Goal: Task Accomplishment & Management: Complete application form

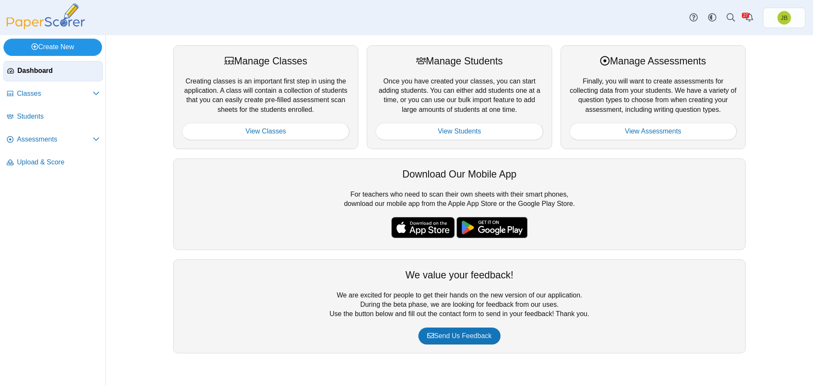
click at [55, 51] on link "Create New" at bounding box center [52, 47] width 99 height 17
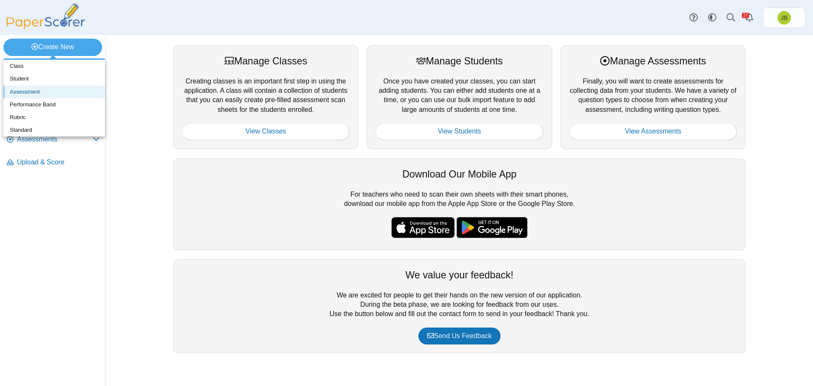
click at [33, 91] on link "Assessment" at bounding box center [54, 92] width 102 height 13
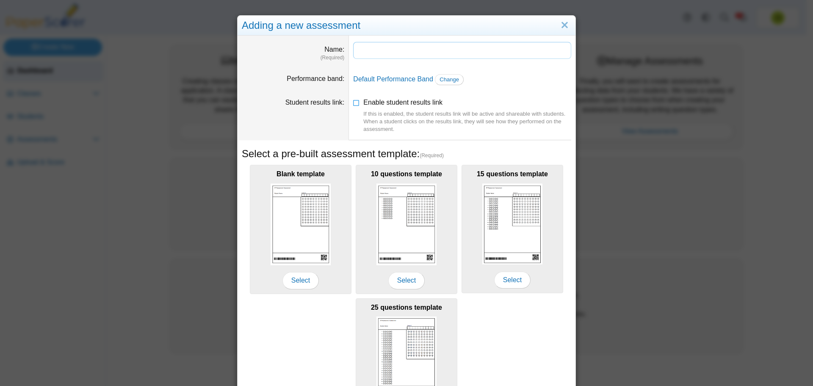
click at [432, 51] on input "Name" at bounding box center [462, 50] width 218 height 17
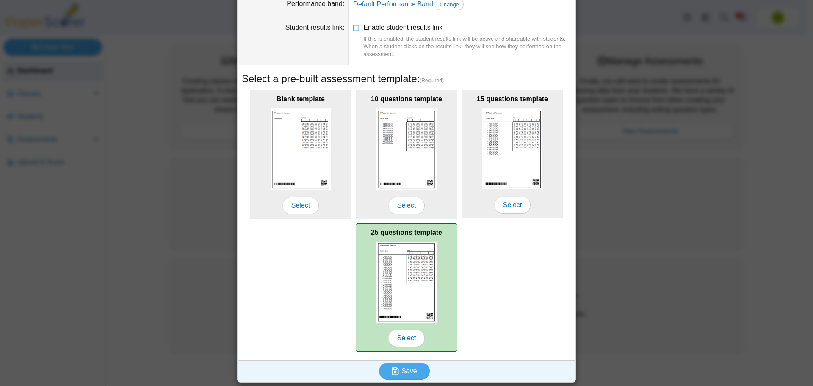
type input "**********"
click at [421, 281] on img at bounding box center [407, 281] width 60 height 81
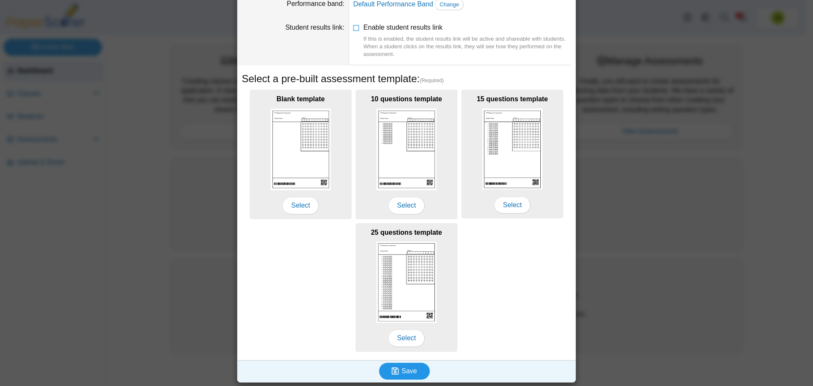
click at [405, 369] on span "Save" at bounding box center [409, 370] width 15 height 7
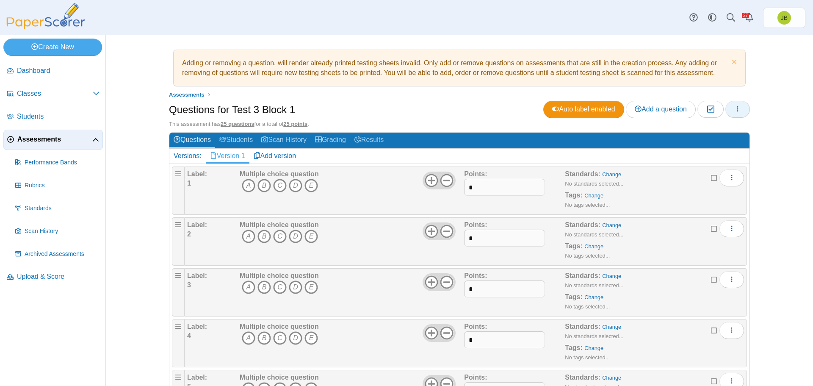
click at [742, 111] on button "button" at bounding box center [738, 109] width 25 height 17
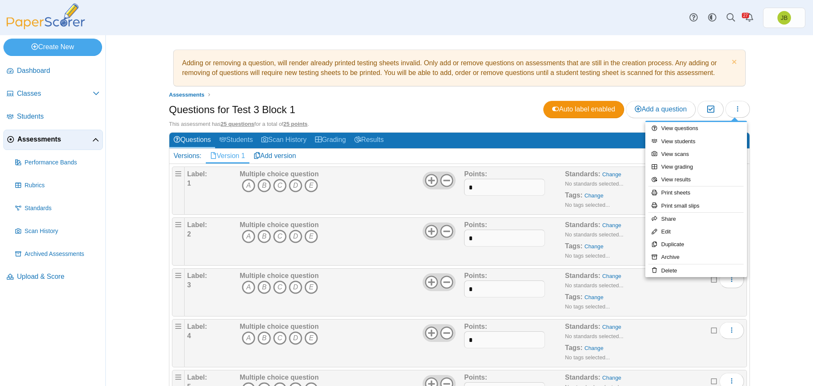
drag, startPoint x: 391, startPoint y: 116, endPoint x: 516, endPoint y: 109, distance: 125.6
click at [392, 116] on div "Questions for Test 3 Block 1 Auto label enabled Add a question Moderation 0" at bounding box center [459, 110] width 581 height 19
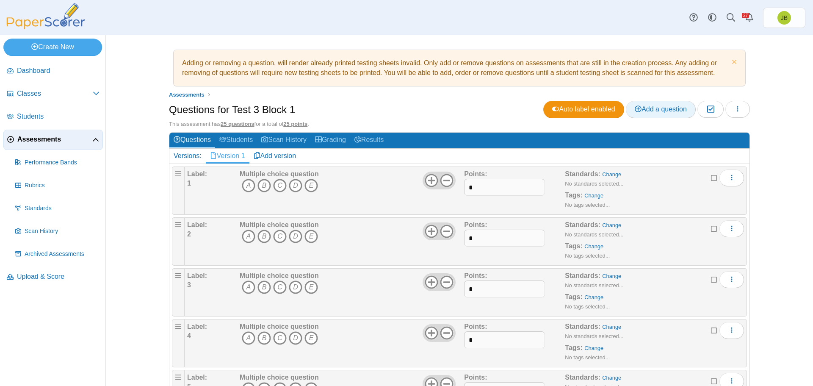
click at [676, 107] on span "Add a question" at bounding box center [661, 108] width 52 height 7
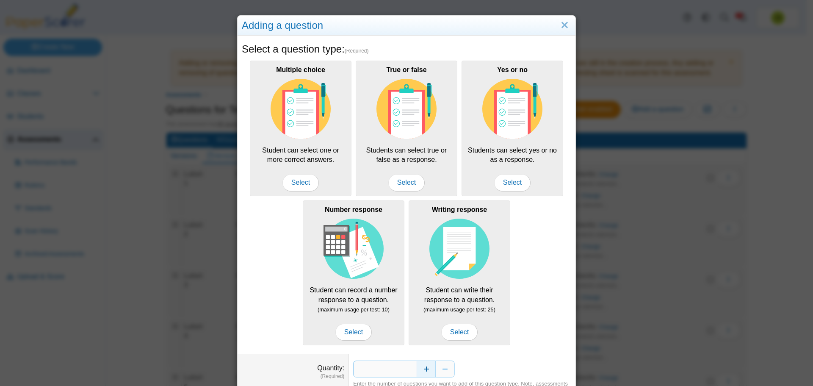
click at [427, 367] on button "Increase" at bounding box center [426, 368] width 19 height 17
click at [425, 368] on button "Increase" at bounding box center [426, 368] width 19 height 17
click at [424, 368] on button "Increase" at bounding box center [426, 368] width 19 height 17
type input "*"
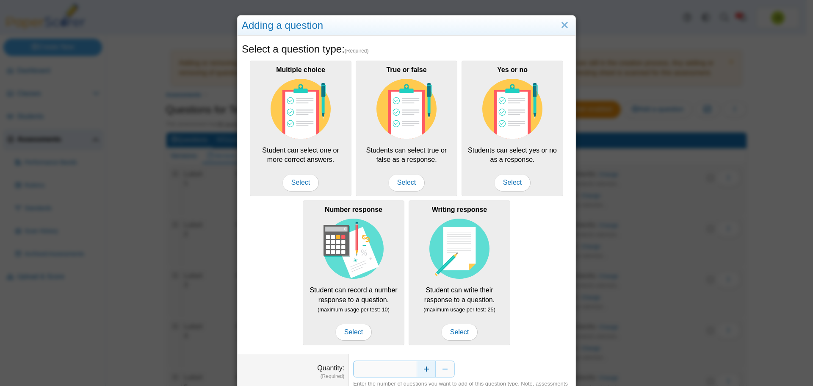
scroll to position [42, 0]
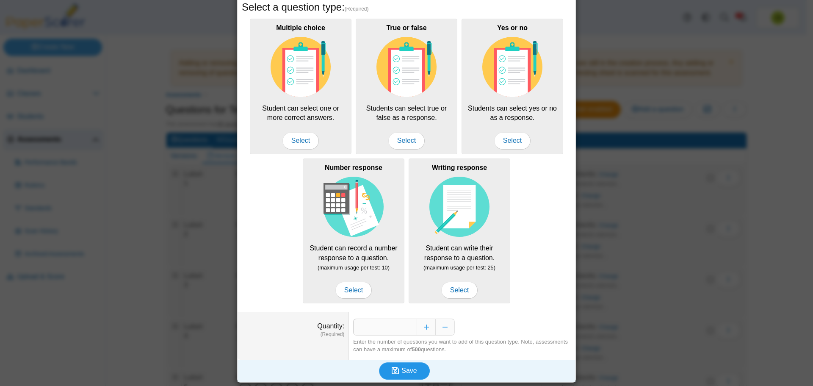
click at [410, 371] on span "Save" at bounding box center [409, 370] width 15 height 7
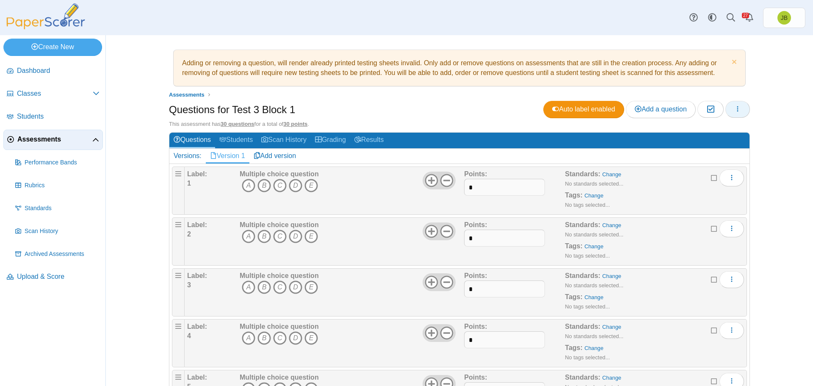
click at [738, 107] on icon "button" at bounding box center [737, 108] width 7 height 7
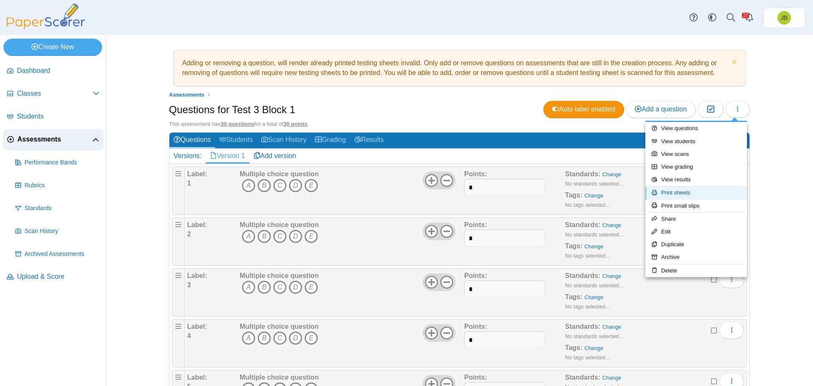
click at [676, 195] on link "Print sheets" at bounding box center [696, 192] width 102 height 13
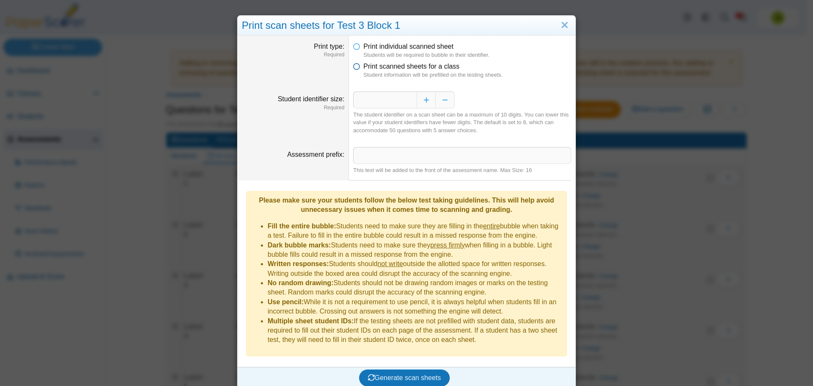
click at [367, 66] on span "Print scanned sheets for a class" at bounding box center [411, 66] width 96 height 7
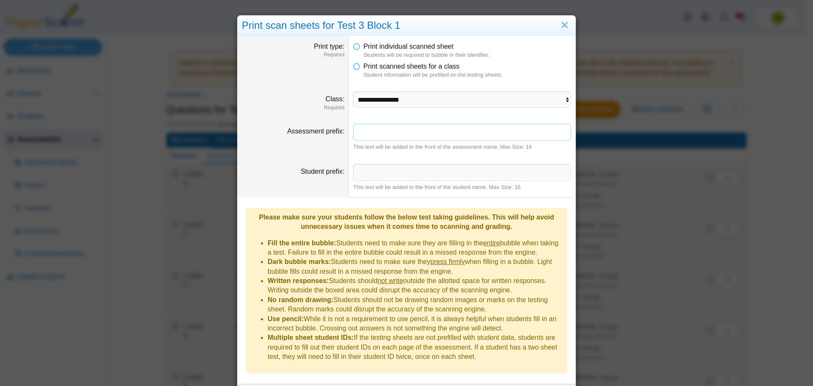
click at [437, 139] on input "Assessment prefix" at bounding box center [462, 132] width 218 height 17
click at [418, 102] on select "**********" at bounding box center [462, 99] width 218 height 16
select select "**********"
click at [353, 91] on select "**********" at bounding box center [462, 99] width 218 height 16
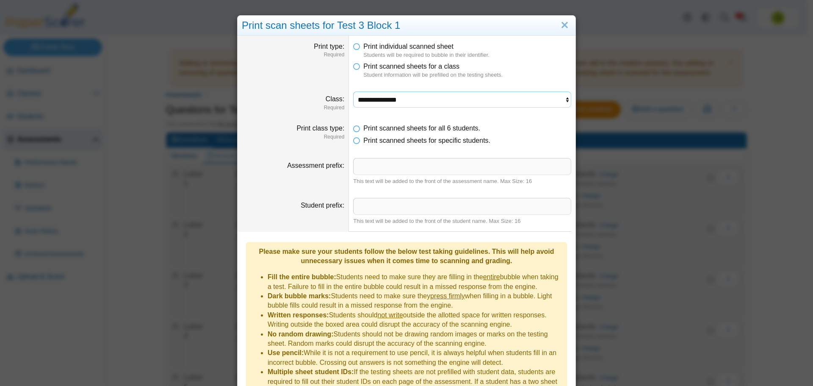
scroll to position [45, 0]
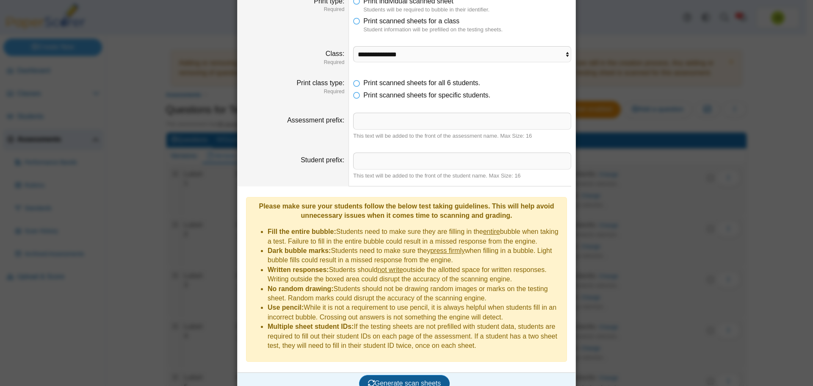
click at [412, 380] on span "Generate scan sheets" at bounding box center [404, 383] width 73 height 7
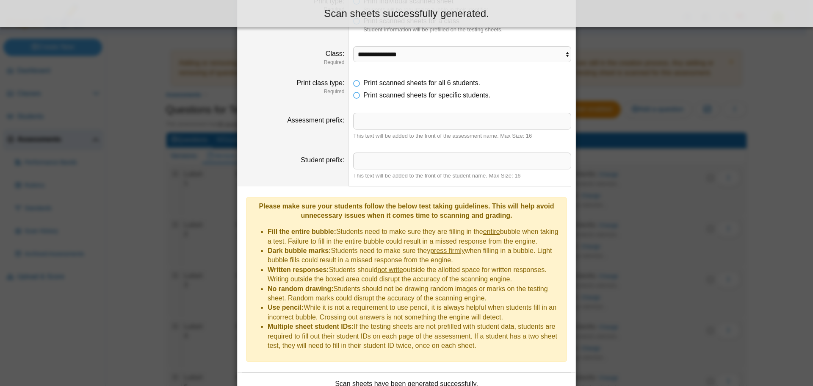
scroll to position [114, 0]
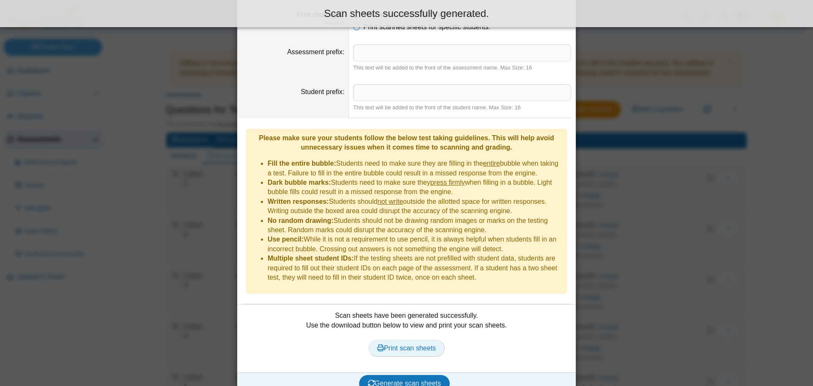
click at [415, 344] on span "Print scan sheets" at bounding box center [406, 347] width 59 height 7
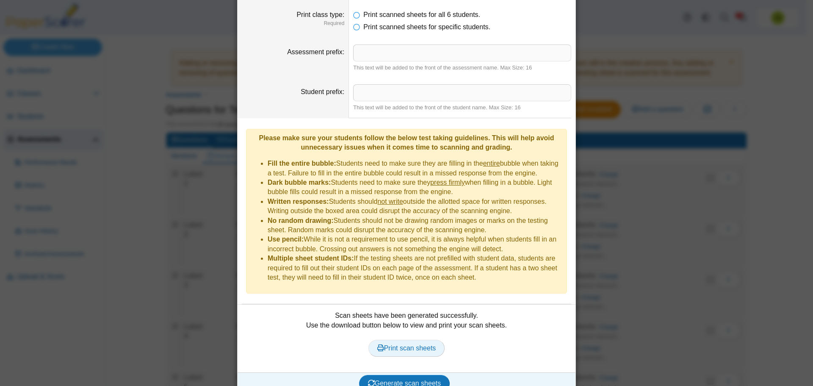
scroll to position [0, 0]
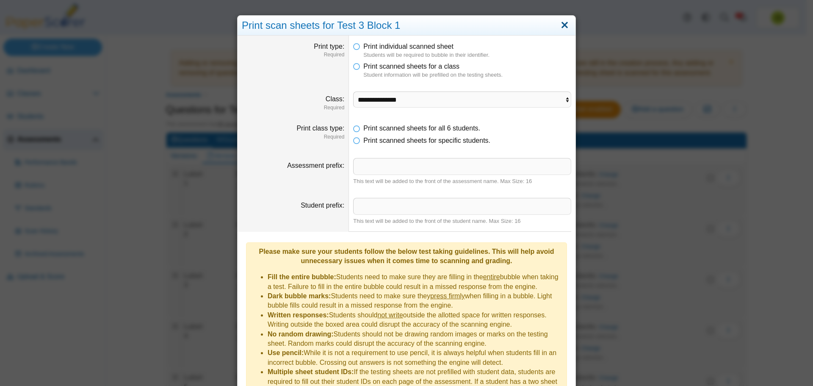
click at [564, 26] on link "Close" at bounding box center [564, 25] width 13 height 14
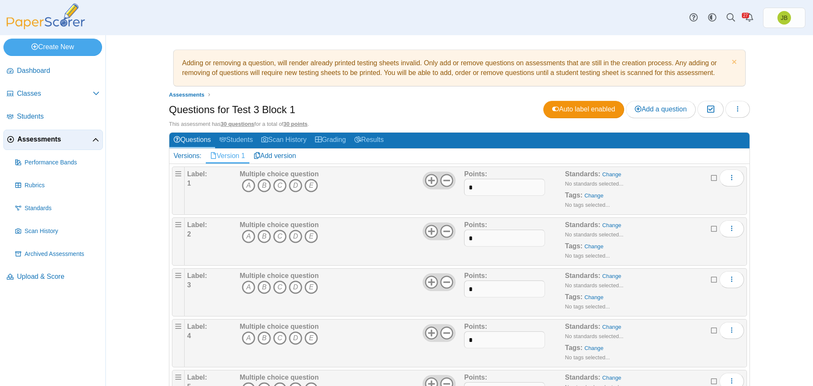
drag, startPoint x: 244, startPoint y: 183, endPoint x: 266, endPoint y: 213, distance: 37.3
click at [244, 183] on icon "A" at bounding box center [249, 186] width 14 height 14
click at [273, 233] on icon "C" at bounding box center [280, 237] width 14 height 14
click at [263, 288] on icon "B" at bounding box center [265, 287] width 14 height 14
click at [262, 337] on icon "B" at bounding box center [265, 338] width 14 height 14
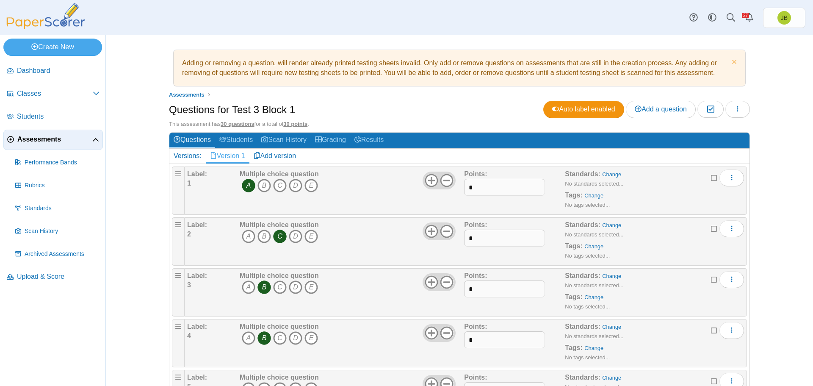
scroll to position [85, 0]
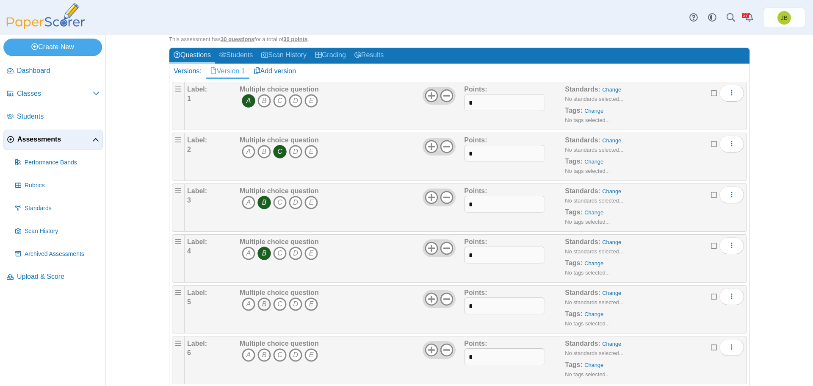
click at [260, 302] on icon "B" at bounding box center [265, 304] width 14 height 14
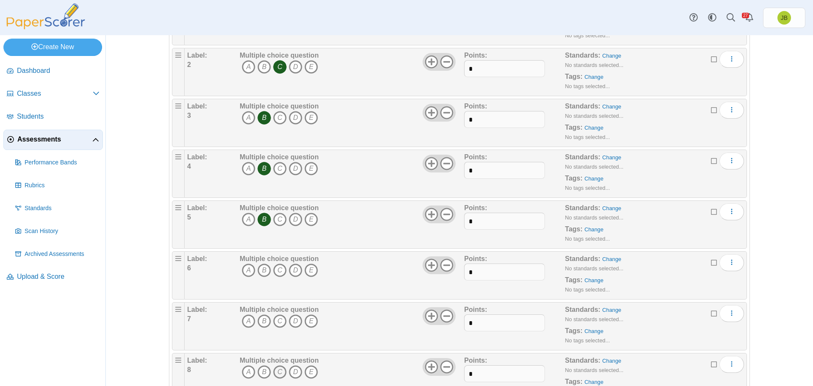
scroll to position [254, 0]
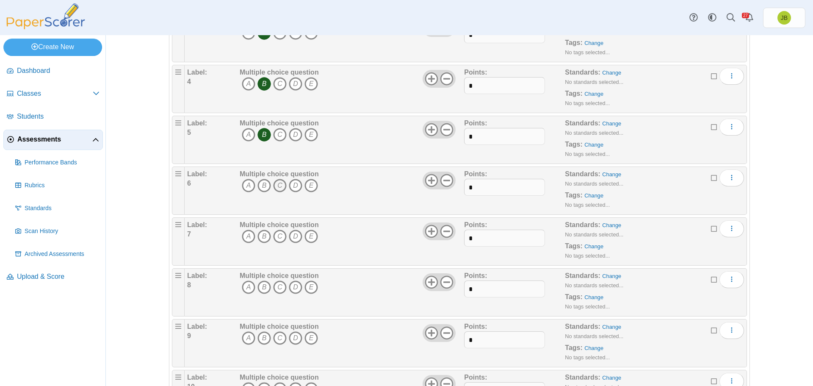
click at [278, 184] on icon "C" at bounding box center [280, 186] width 14 height 14
click at [242, 237] on icon "A" at bounding box center [249, 237] width 14 height 14
click at [276, 285] on icon "C" at bounding box center [280, 287] width 14 height 14
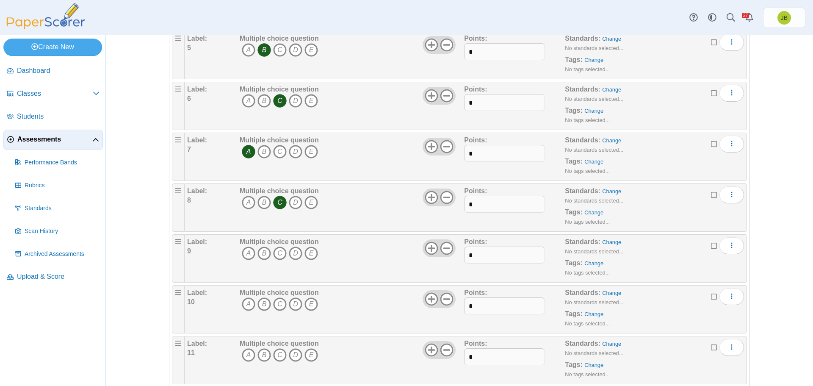
scroll to position [424, 0]
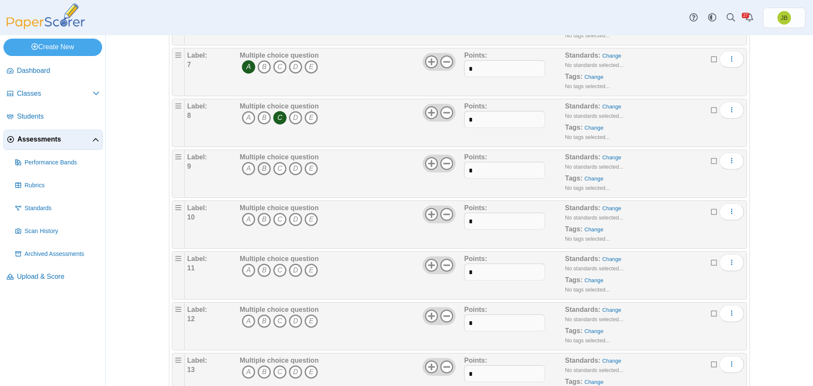
click at [260, 168] on icon "B" at bounding box center [265, 169] width 14 height 14
click at [244, 220] on icon "A" at bounding box center [249, 220] width 14 height 14
click at [278, 269] on icon "C" at bounding box center [280, 270] width 14 height 14
click at [293, 319] on icon "D" at bounding box center [296, 321] width 14 height 14
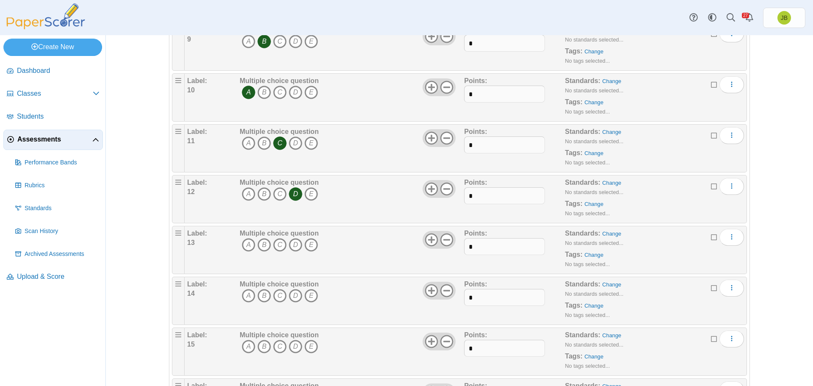
scroll to position [635, 0]
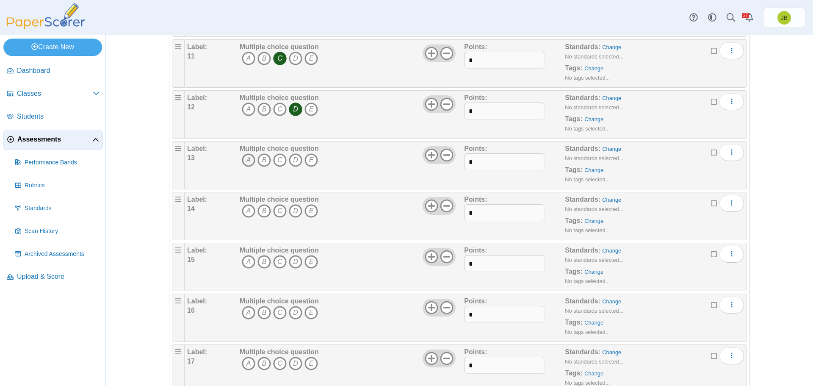
click at [244, 159] on icon "A" at bounding box center [249, 160] width 14 height 14
click at [264, 211] on icon "B" at bounding box center [265, 211] width 14 height 14
click at [278, 258] on icon "C" at bounding box center [280, 262] width 14 height 14
click at [278, 313] on icon "C" at bounding box center [280, 313] width 14 height 14
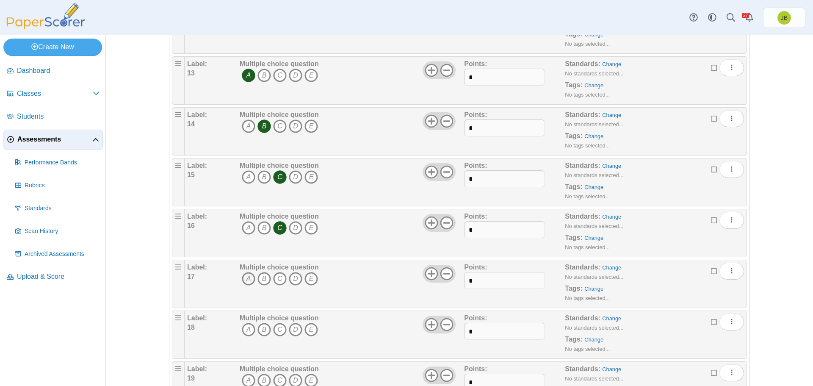
click at [243, 278] on icon "A" at bounding box center [249, 279] width 14 height 14
click at [259, 327] on icon "B" at bounding box center [265, 330] width 14 height 14
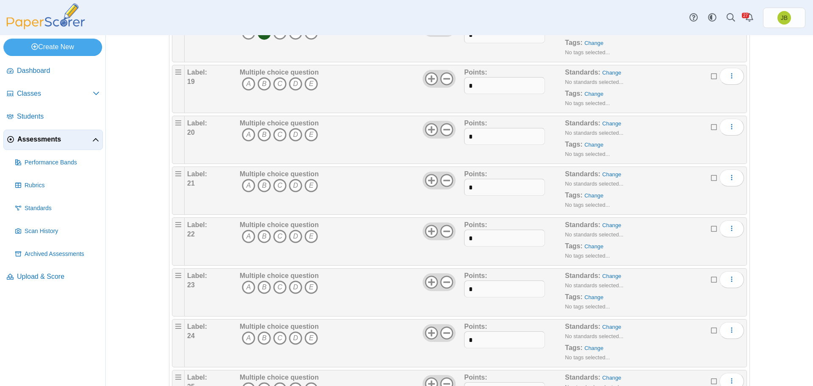
click at [258, 84] on icon "B" at bounding box center [265, 84] width 14 height 14
click at [274, 136] on icon "C" at bounding box center [280, 135] width 14 height 14
drag, startPoint x: 245, startPoint y: 185, endPoint x: 243, endPoint y: 181, distance: 4.7
click at [245, 184] on icon "A" at bounding box center [249, 186] width 14 height 14
click at [262, 237] on icon "B" at bounding box center [265, 237] width 14 height 14
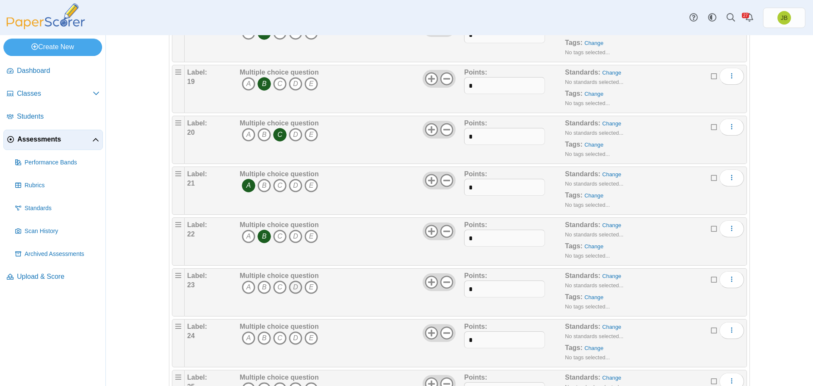
drag, startPoint x: 292, startPoint y: 287, endPoint x: 291, endPoint y: 291, distance: 4.4
click at [292, 287] on icon "D" at bounding box center [296, 287] width 14 height 14
click at [277, 336] on icon "C" at bounding box center [280, 338] width 14 height 14
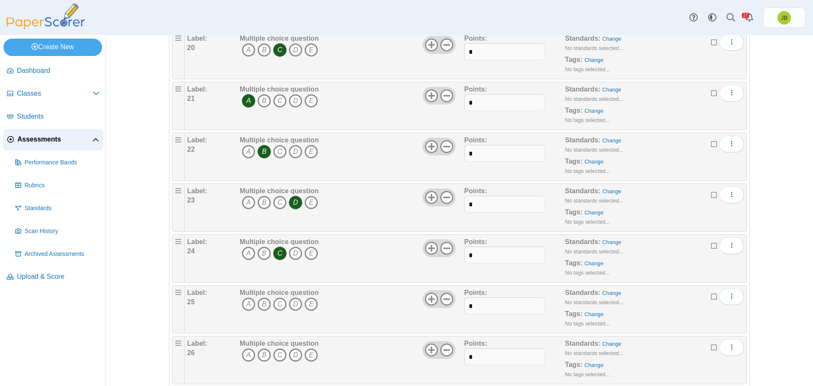
scroll to position [1144, 0]
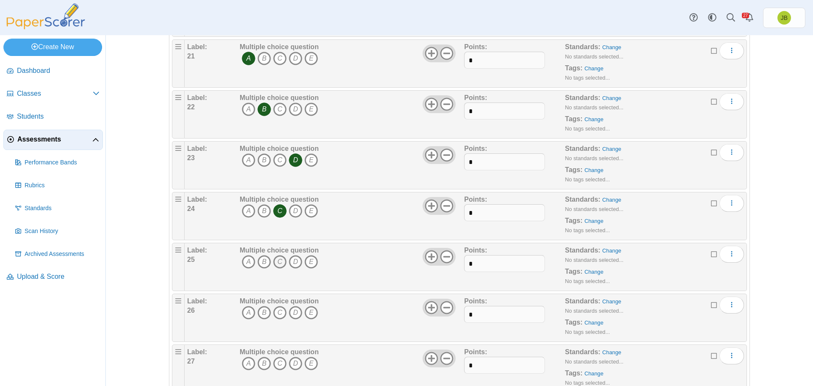
click at [278, 262] on icon "C" at bounding box center [280, 262] width 14 height 14
click at [280, 310] on icon "C" at bounding box center [280, 313] width 14 height 14
click at [277, 362] on icon "C" at bounding box center [280, 364] width 14 height 14
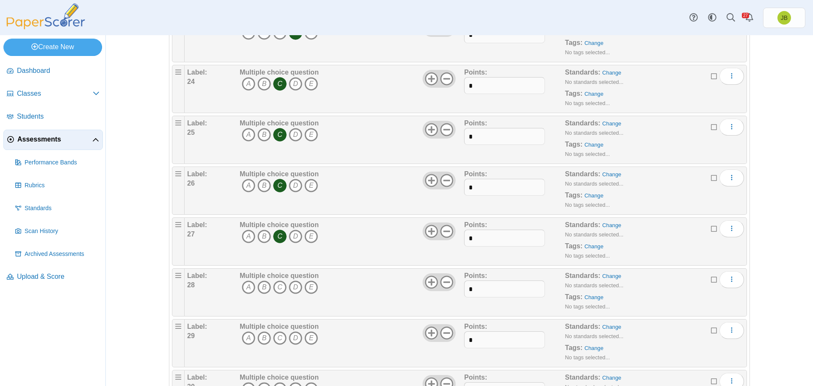
scroll to position [1322, 0]
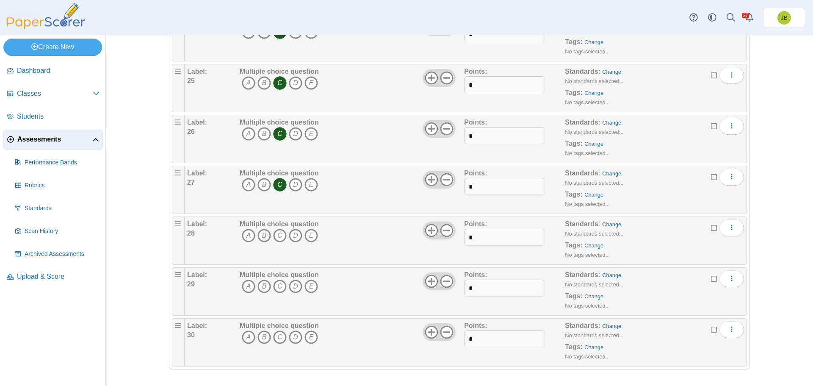
drag, startPoint x: 264, startPoint y: 234, endPoint x: 261, endPoint y: 241, distance: 7.4
click at [264, 234] on icon "B" at bounding box center [265, 236] width 14 height 14
click at [243, 286] on icon "A" at bounding box center [249, 287] width 14 height 14
click at [244, 339] on icon "A" at bounding box center [249, 337] width 14 height 14
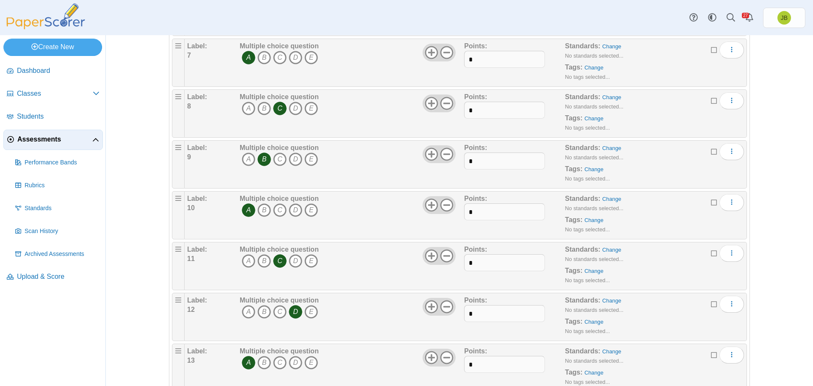
scroll to position [348, 0]
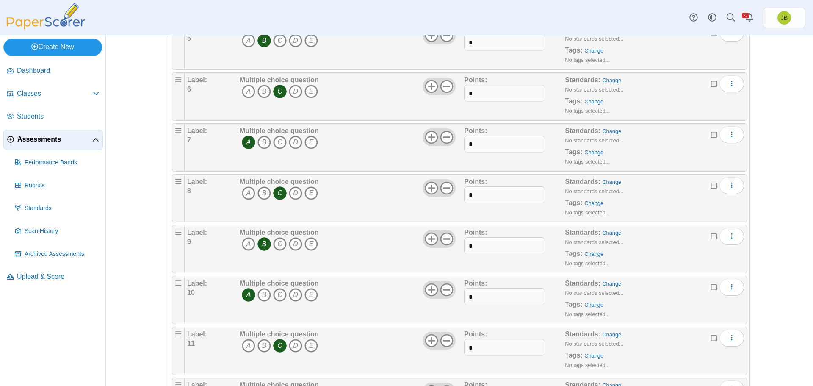
click at [56, 47] on link "Create New" at bounding box center [52, 47] width 99 height 17
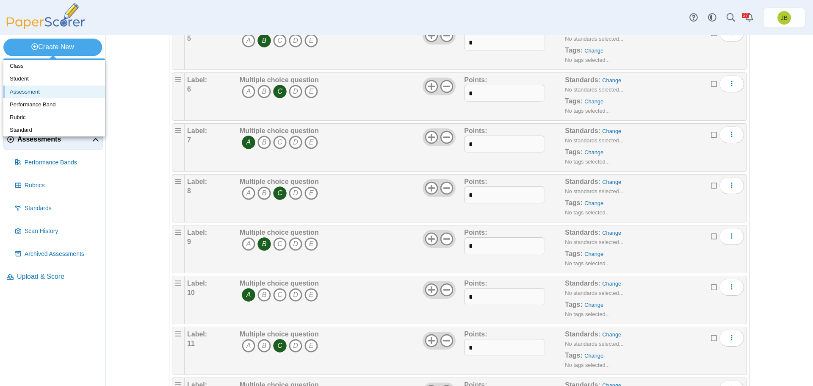
click at [29, 96] on link "Assessment" at bounding box center [54, 92] width 102 height 13
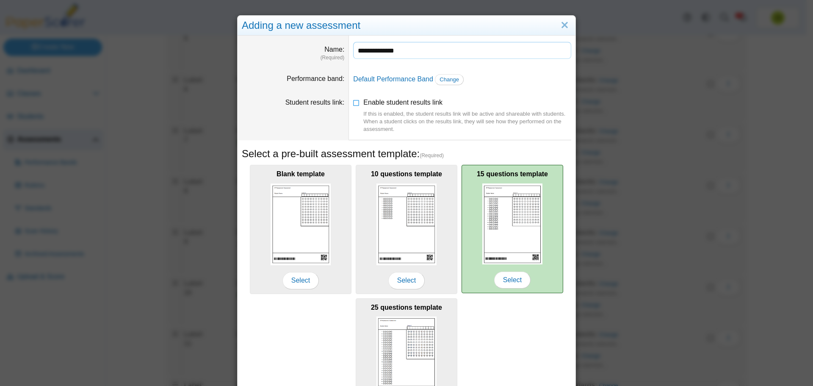
scroll to position [75, 0]
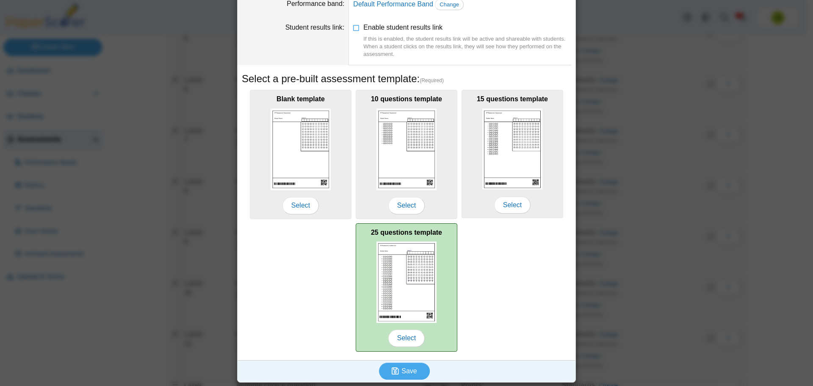
type input "**********"
click at [420, 300] on img at bounding box center [407, 281] width 60 height 81
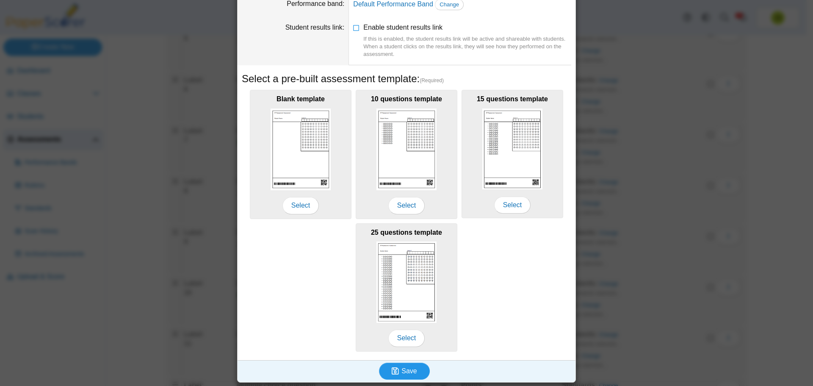
click at [407, 367] on span "Save" at bounding box center [409, 370] width 15 height 7
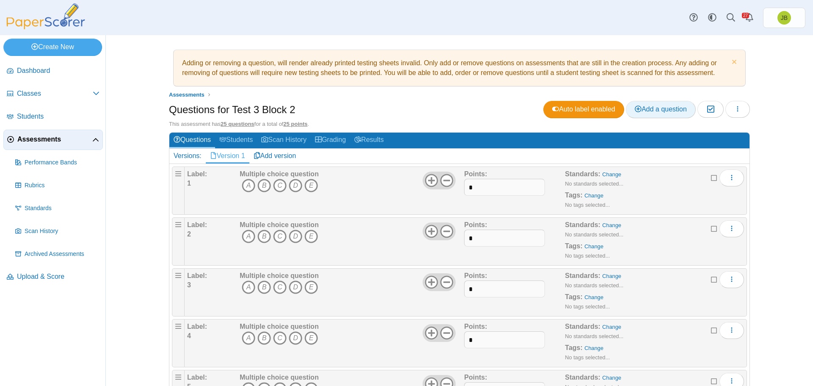
click at [659, 106] on span "Add a question" at bounding box center [661, 108] width 52 height 7
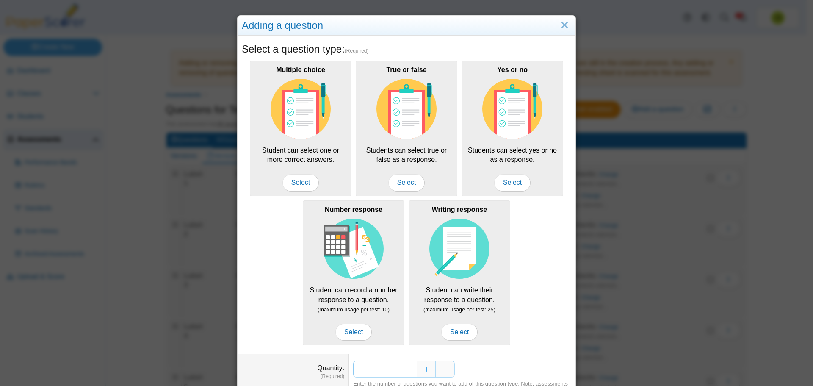
scroll to position [42, 0]
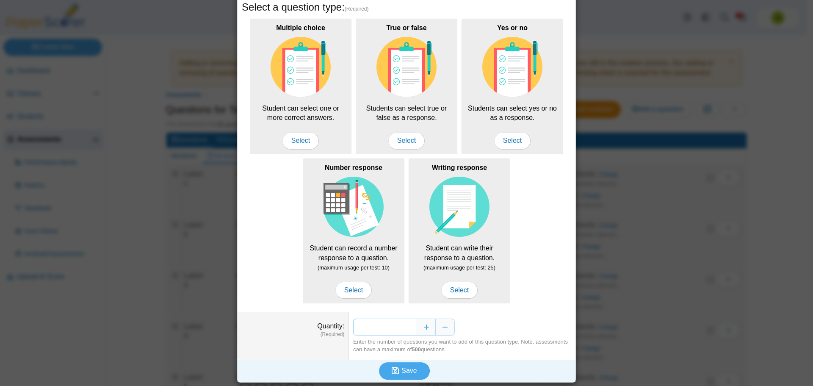
drag, startPoint x: 410, startPoint y: 329, endPoint x: 403, endPoint y: 329, distance: 7.2
click at [403, 329] on input "*" at bounding box center [385, 327] width 64 height 17
type input "**"
click at [402, 373] on span "Save" at bounding box center [409, 370] width 15 height 7
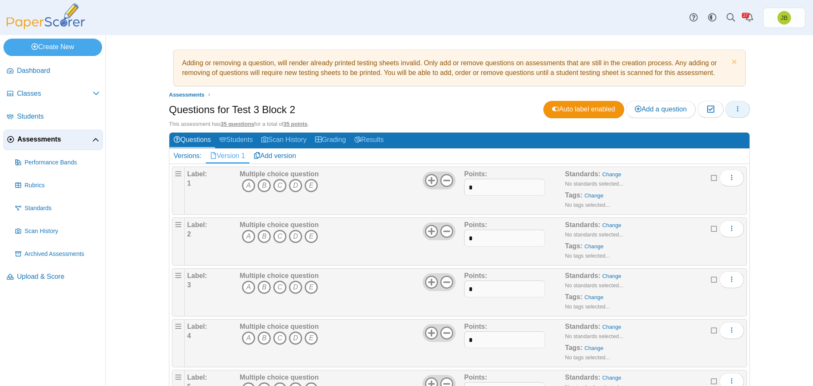
click at [737, 108] on icon "button" at bounding box center [737, 108] width 7 height 7
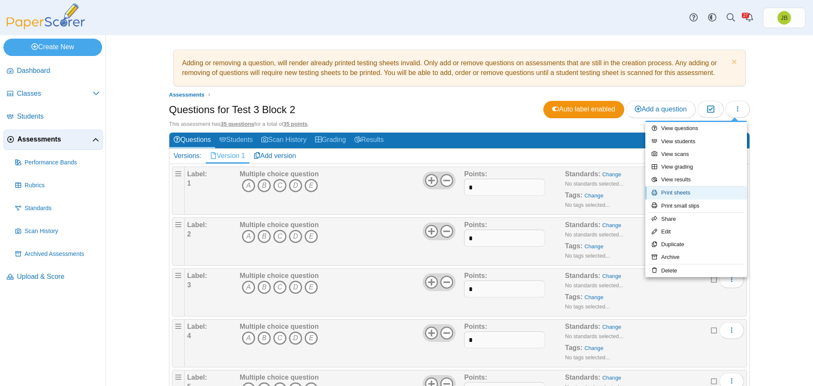
click at [672, 193] on link "Print sheets" at bounding box center [696, 192] width 102 height 13
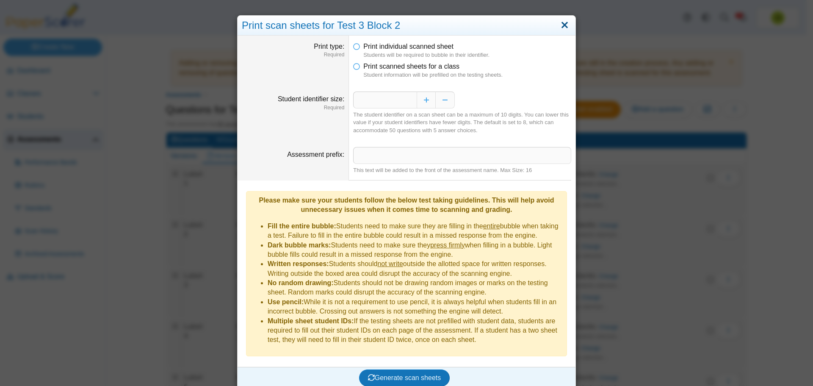
click at [563, 25] on link "Close" at bounding box center [564, 25] width 13 height 14
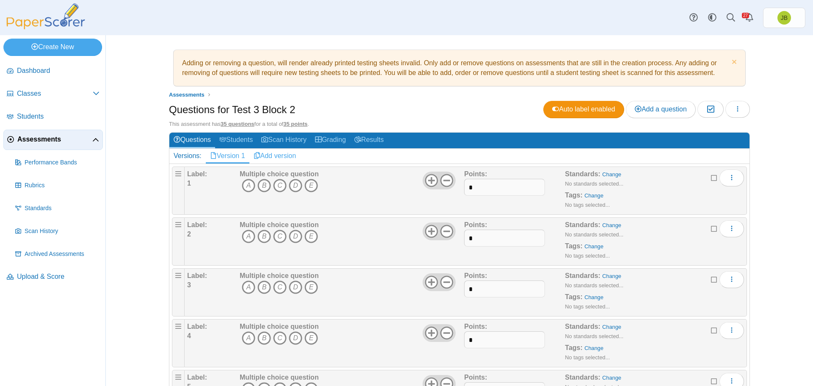
click at [279, 157] on link "Add version" at bounding box center [274, 156] width 51 height 14
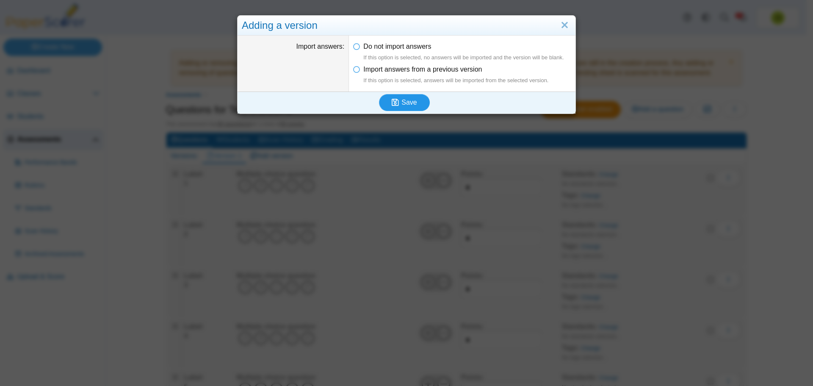
click at [402, 103] on span "Save" at bounding box center [409, 102] width 15 height 7
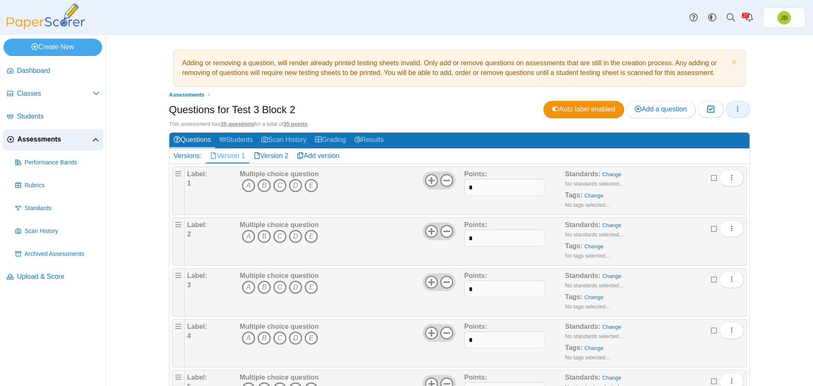
click at [736, 109] on icon "button" at bounding box center [737, 108] width 7 height 7
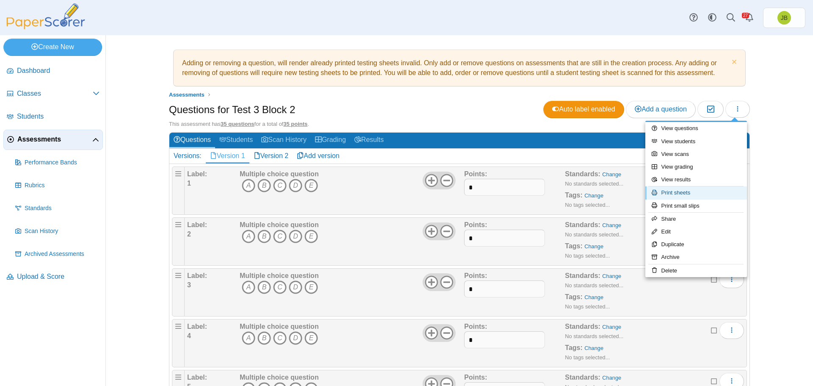
click at [682, 193] on link "Print sheets" at bounding box center [696, 192] width 102 height 13
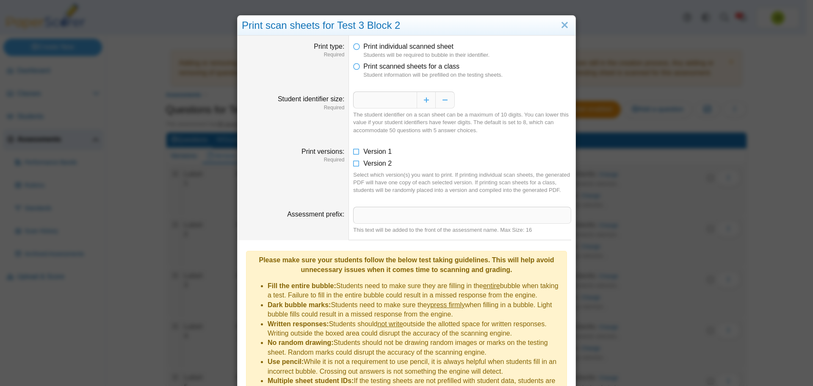
click at [358, 71] on li "Print scanned sheets for a class Student information will be prefilled on the t…" at bounding box center [462, 70] width 218 height 17
click at [354, 66] on icon at bounding box center [356, 65] width 7 height 6
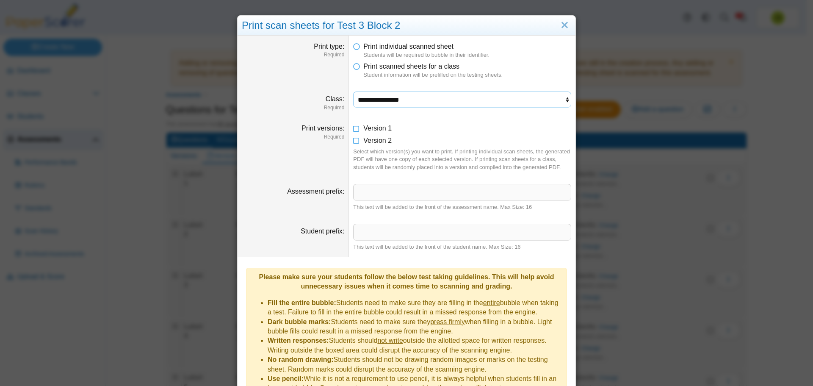
click at [404, 104] on select "**********" at bounding box center [462, 99] width 218 height 16
select select "**********"
click at [353, 91] on select "**********" at bounding box center [462, 99] width 218 height 16
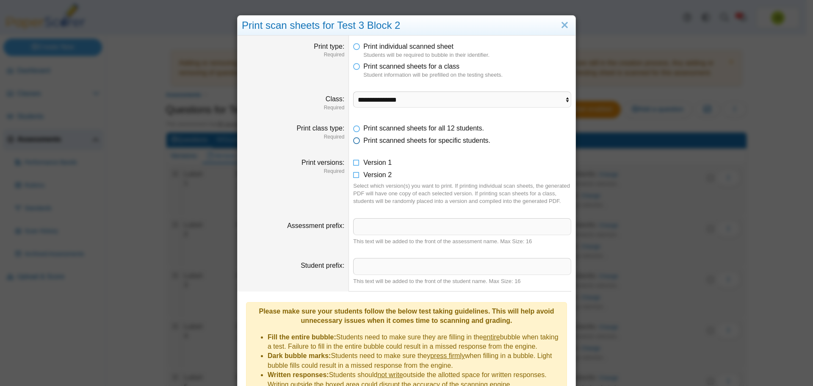
click at [355, 140] on icon at bounding box center [356, 139] width 7 height 6
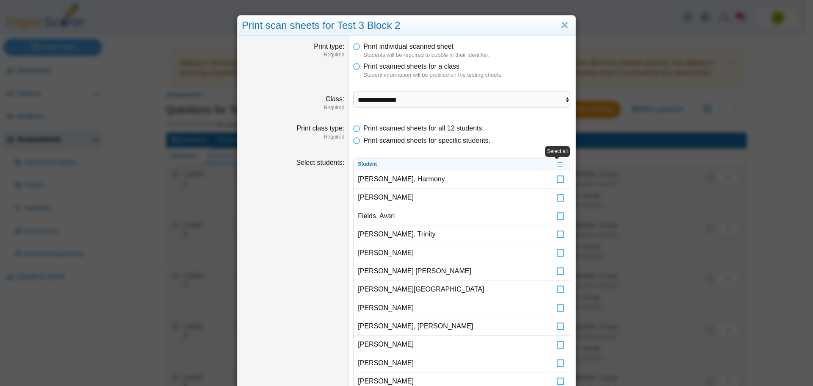
scroll to position [254, 0]
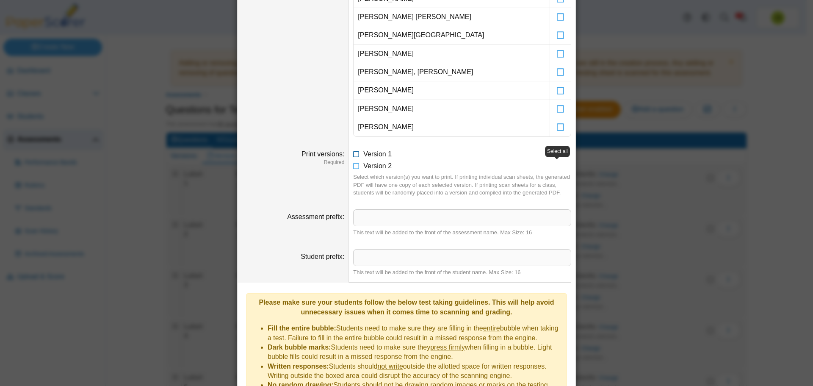
click at [353, 154] on icon at bounding box center [356, 153] width 7 height 6
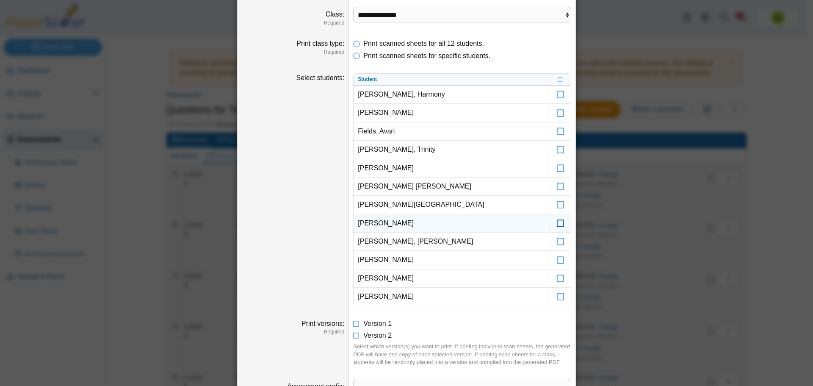
scroll to position [0, 0]
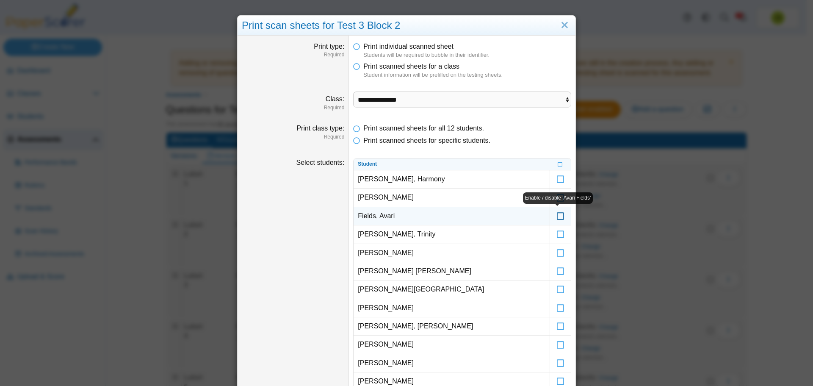
click at [557, 216] on icon at bounding box center [561, 212] width 8 height 8
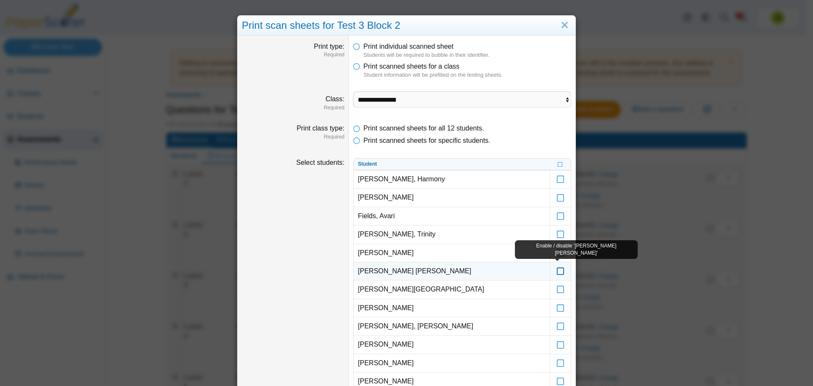
click at [558, 271] on icon at bounding box center [561, 267] width 8 height 8
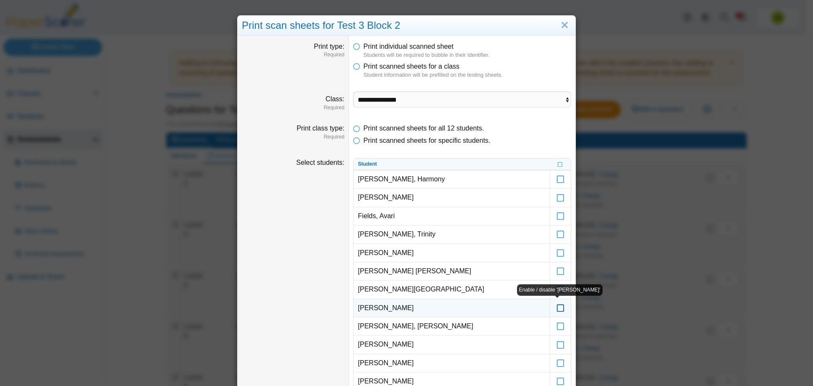
click at [559, 308] on icon at bounding box center [561, 304] width 8 height 8
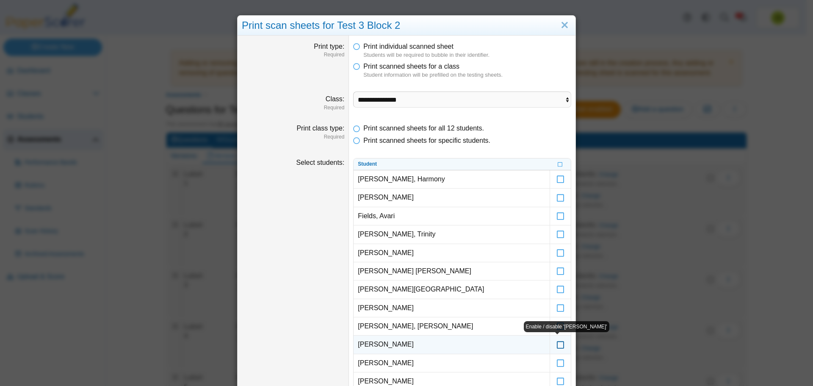
click at [558, 344] on icon at bounding box center [561, 341] width 8 height 8
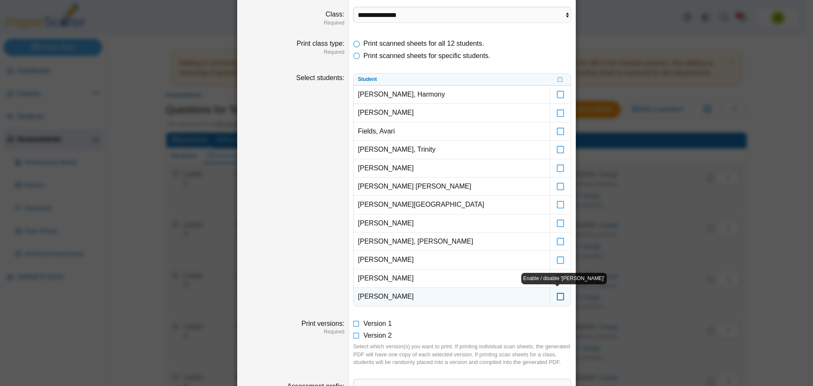
click at [557, 296] on icon at bounding box center [561, 293] width 8 height 8
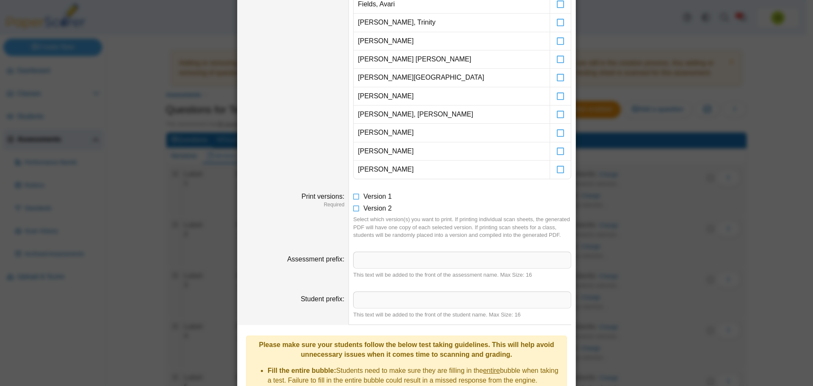
scroll to position [351, 0]
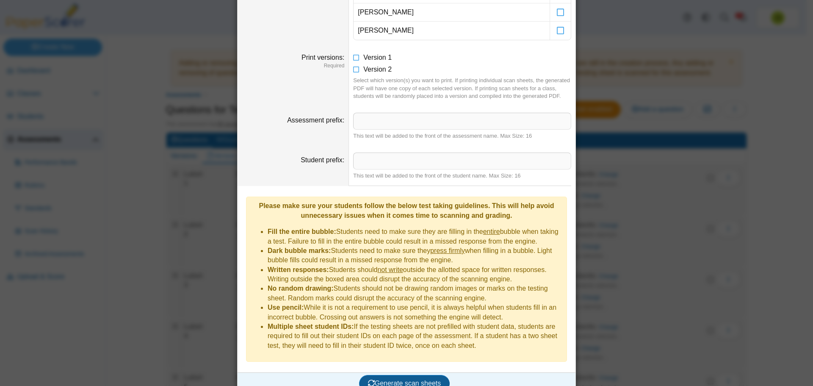
click at [405, 380] on span "Generate scan sheets" at bounding box center [404, 383] width 73 height 7
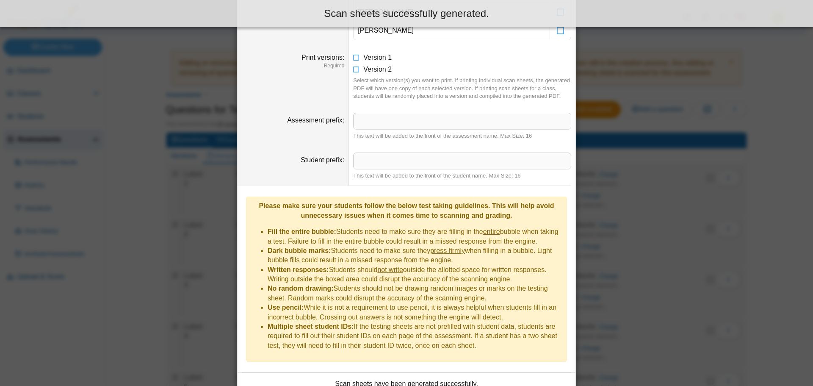
scroll to position [419, 0]
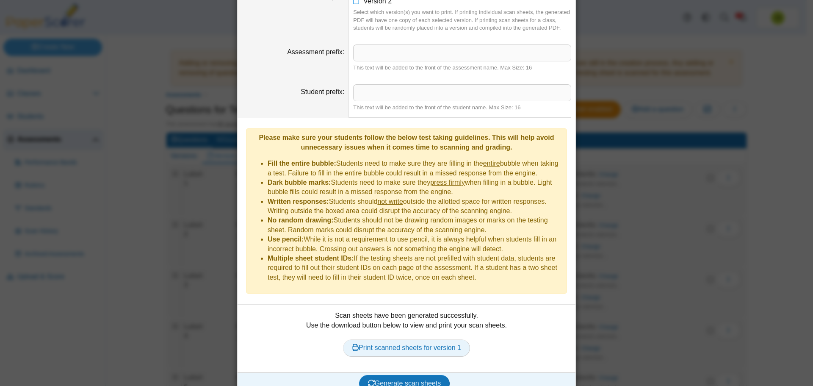
click at [406, 339] on link "Print scanned sheets for version 1" at bounding box center [406, 347] width 127 height 17
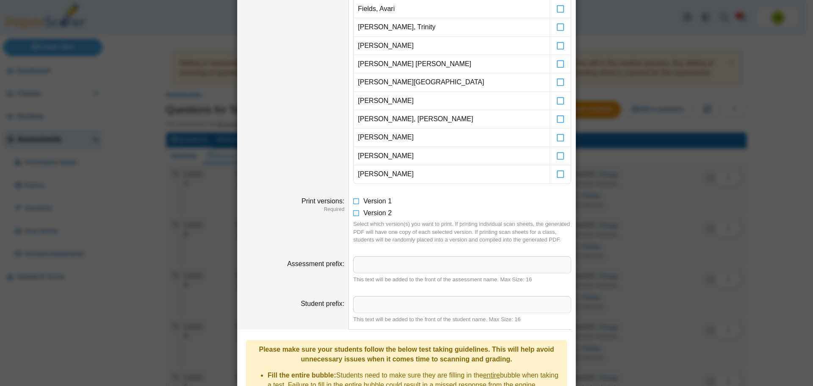
scroll to position [122, 0]
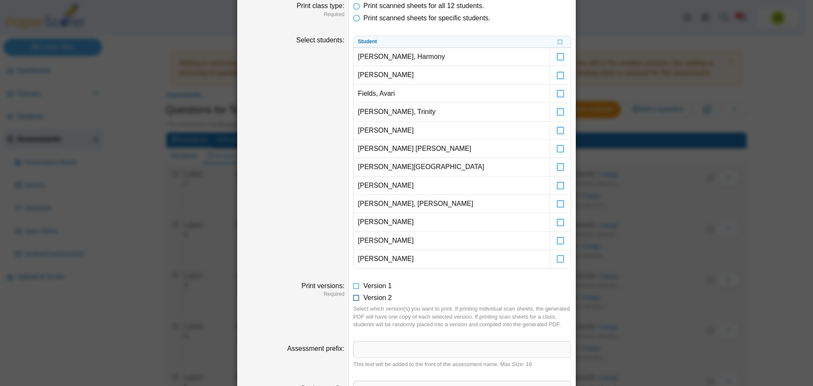
click at [353, 298] on icon at bounding box center [356, 296] width 7 height 6
click at [353, 286] on icon at bounding box center [356, 284] width 7 height 6
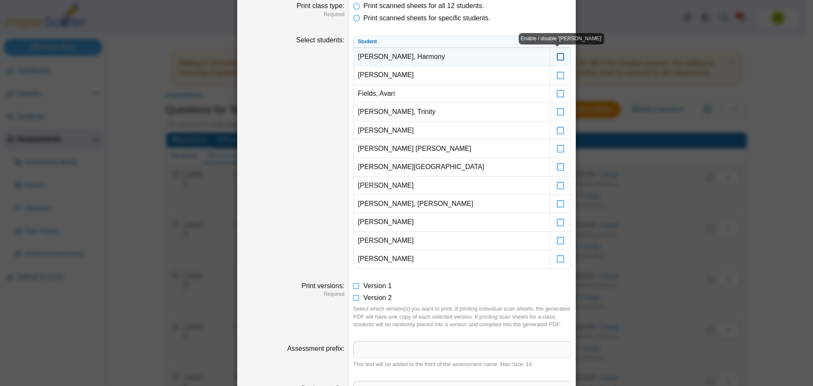
click at [557, 55] on icon at bounding box center [561, 53] width 8 height 8
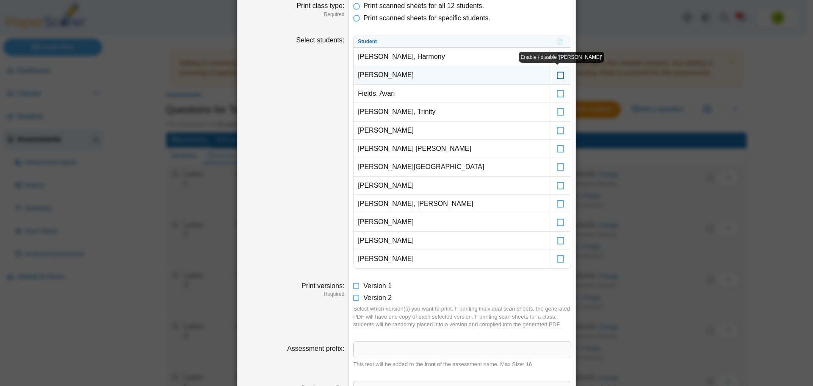
click at [558, 75] on icon at bounding box center [561, 71] width 8 height 8
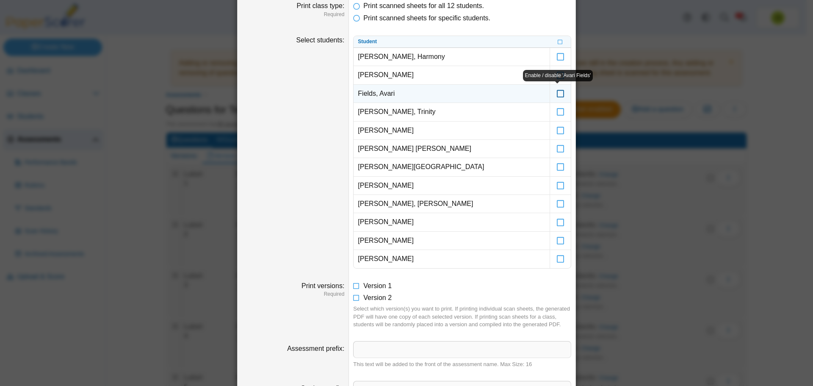
click at [557, 93] on icon at bounding box center [561, 90] width 8 height 8
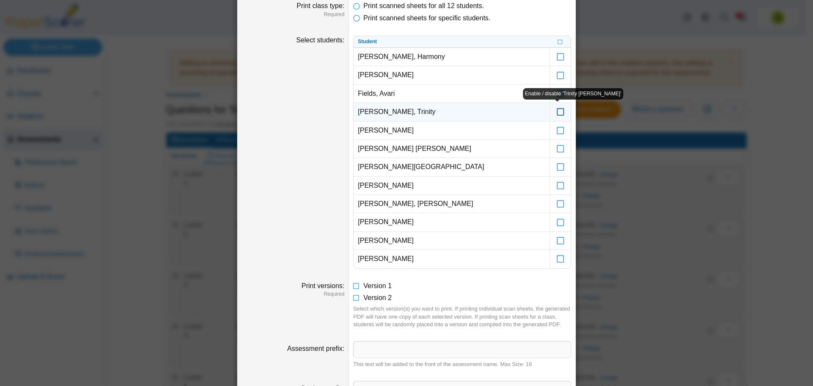
click at [557, 112] on icon at bounding box center [561, 108] width 8 height 8
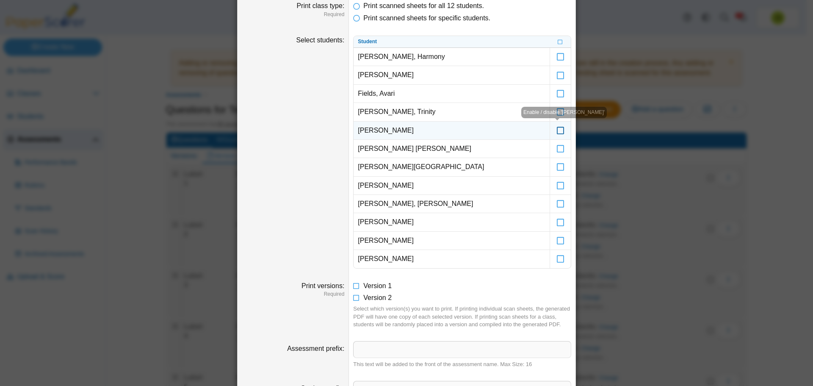
click at [558, 128] on icon at bounding box center [561, 127] width 8 height 8
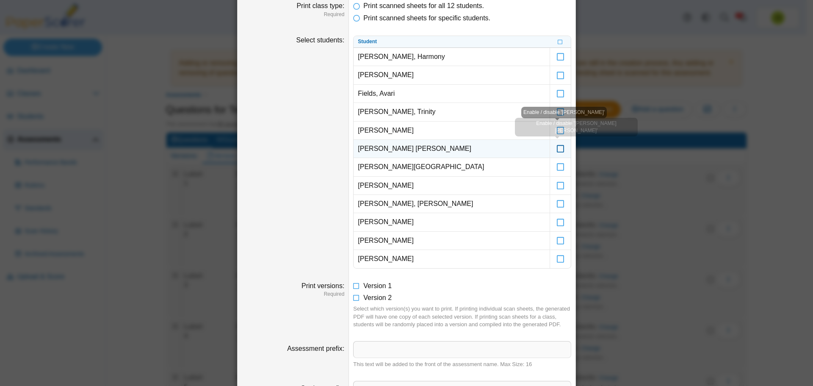
click at [558, 149] on icon at bounding box center [561, 145] width 8 height 8
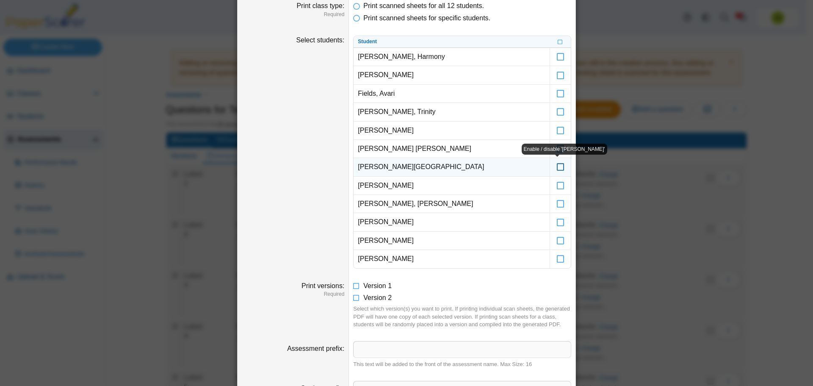
click at [560, 167] on icon at bounding box center [561, 163] width 8 height 8
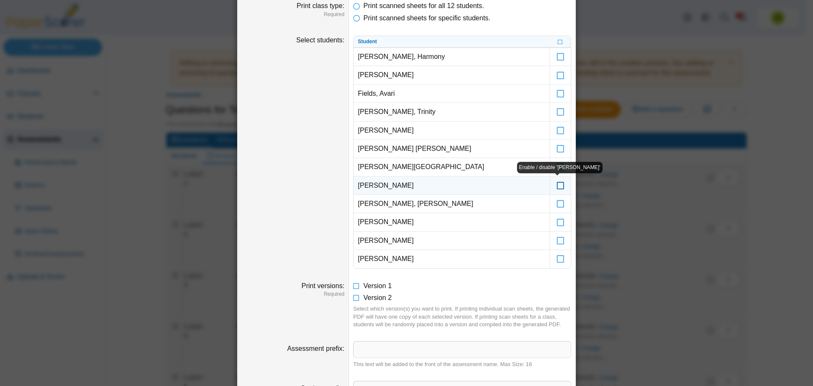
click at [558, 185] on icon at bounding box center [561, 182] width 8 height 8
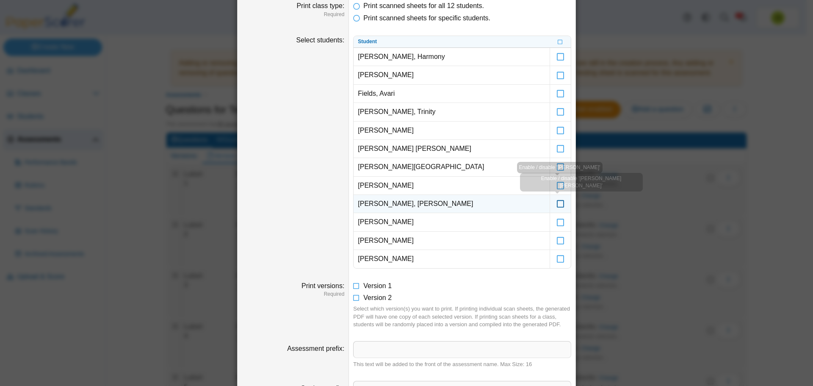
click at [557, 203] on icon at bounding box center [561, 200] width 8 height 8
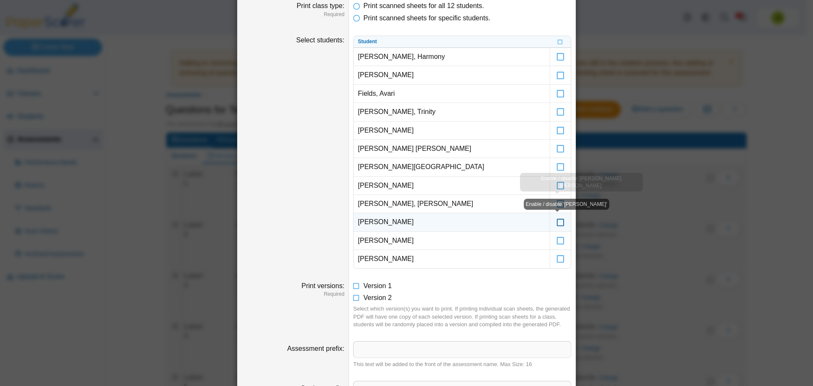
click at [558, 221] on icon at bounding box center [561, 218] width 8 height 8
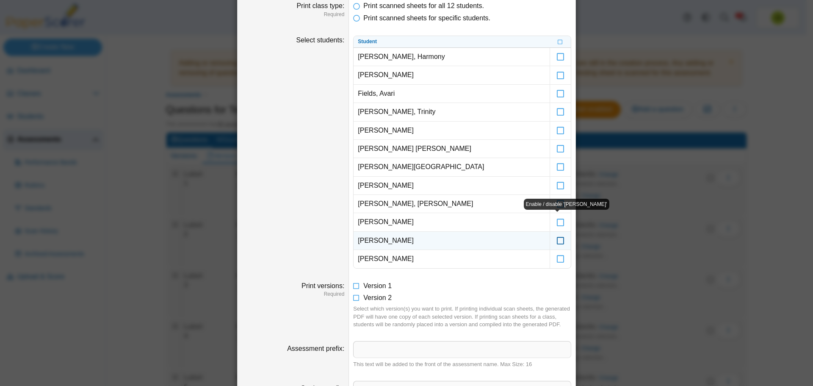
click at [558, 238] on icon at bounding box center [561, 237] width 8 height 8
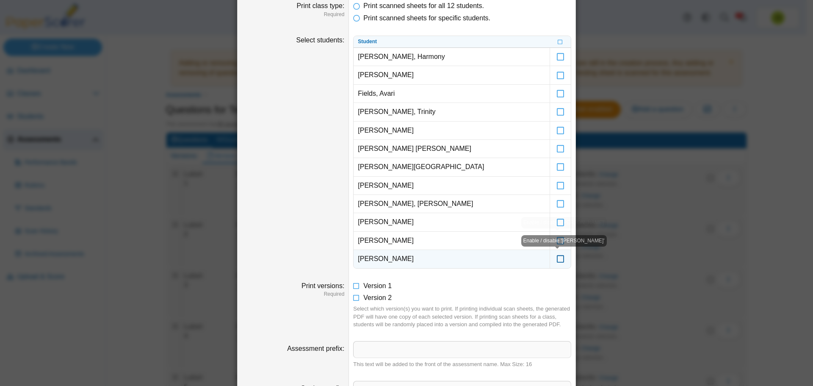
click at [558, 258] on icon at bounding box center [561, 255] width 8 height 8
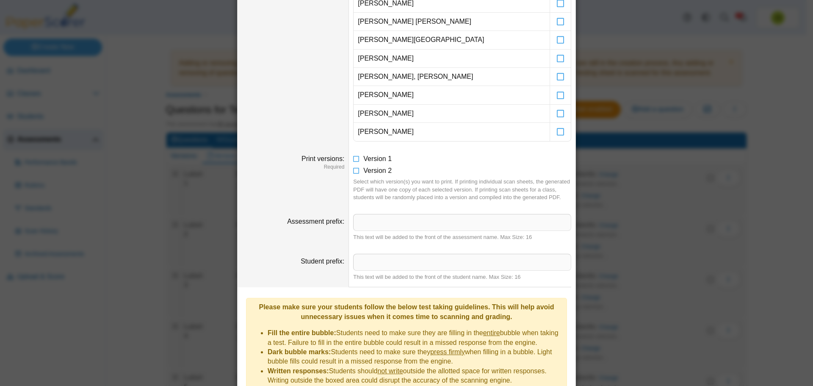
scroll to position [419, 0]
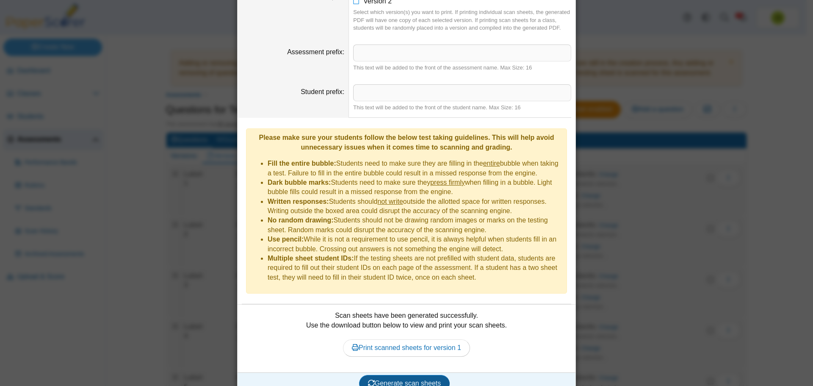
click at [409, 380] on span "Generate scan sheets" at bounding box center [404, 383] width 73 height 7
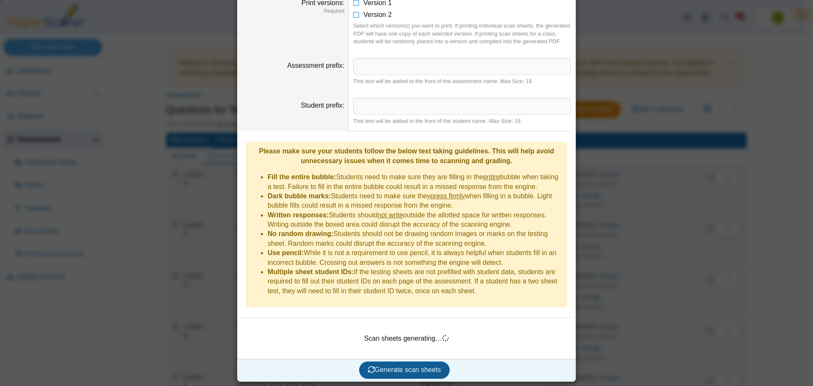
scroll to position [392, 0]
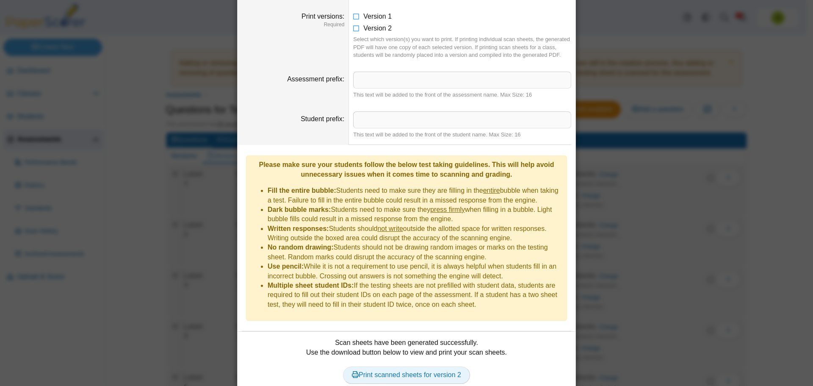
click at [424, 366] on link "Print scanned sheets for version 2" at bounding box center [406, 374] width 127 height 17
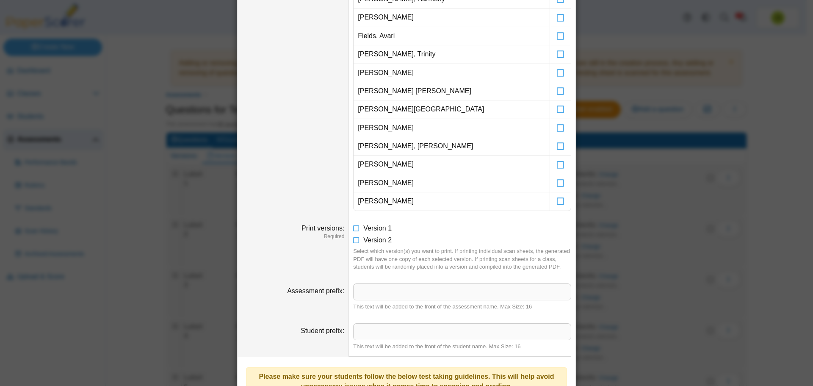
scroll to position [0, 0]
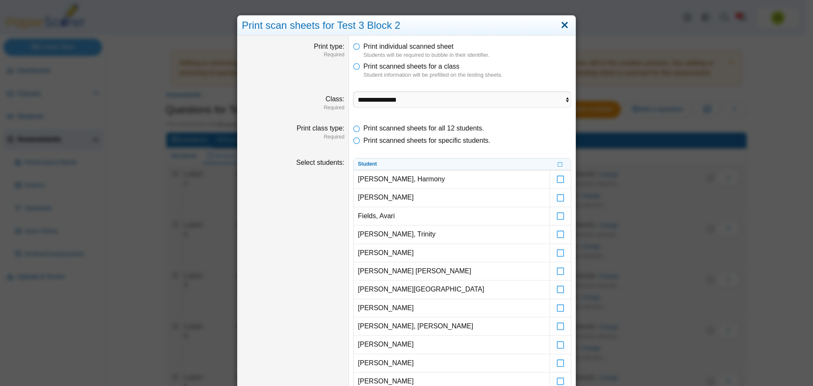
click at [563, 24] on link "Close" at bounding box center [564, 25] width 13 height 14
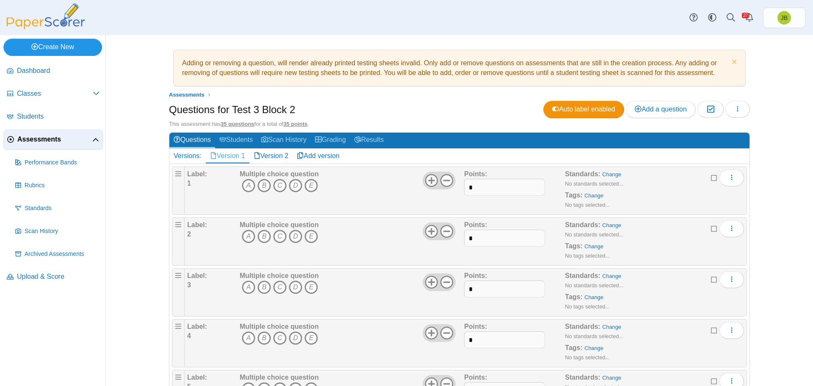
click at [58, 49] on link "Create New" at bounding box center [52, 47] width 99 height 17
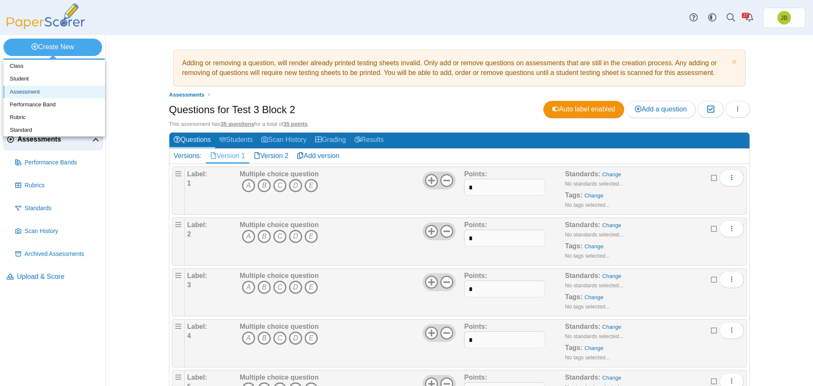
click at [25, 91] on link "Assessment" at bounding box center [54, 92] width 102 height 13
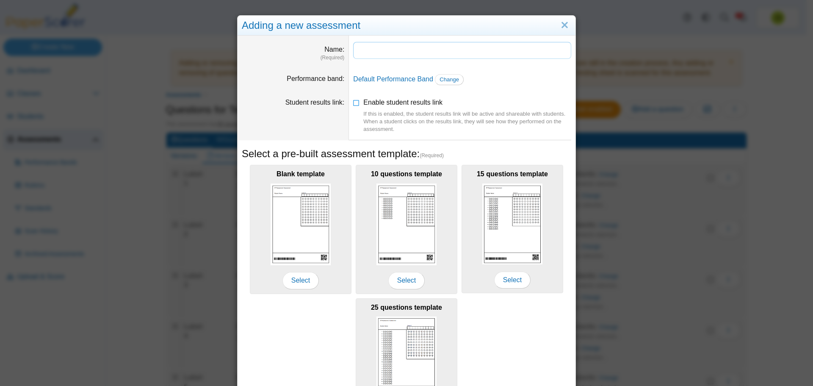
click at [371, 48] on input "Name" at bounding box center [462, 50] width 218 height 17
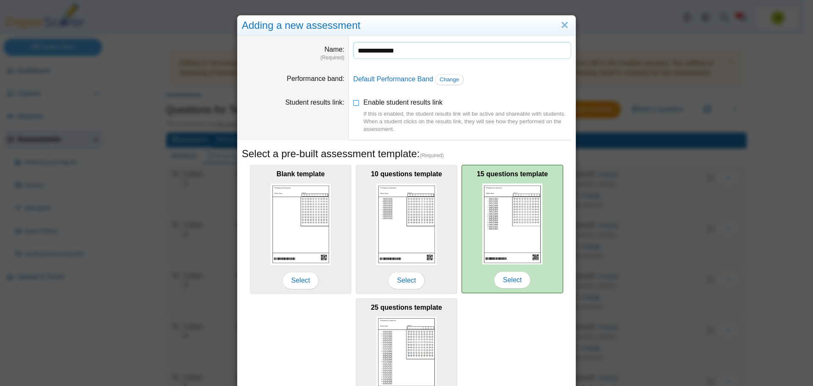
scroll to position [75, 0]
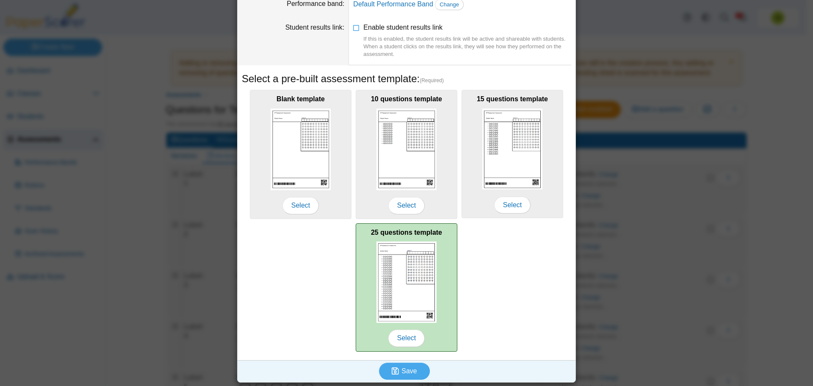
type input "**********"
click at [421, 289] on img at bounding box center [407, 281] width 60 height 81
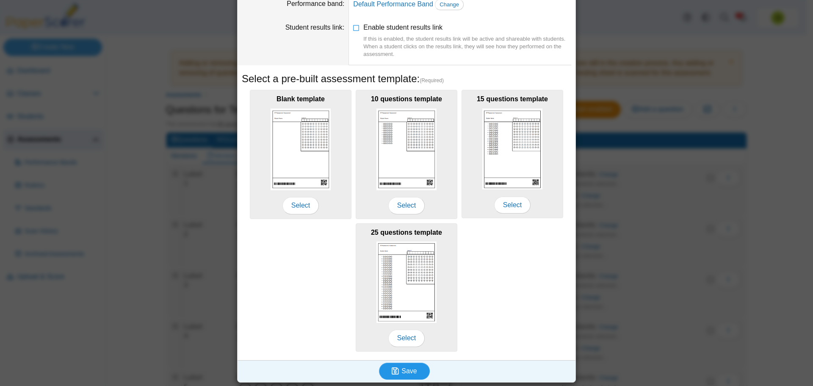
click at [404, 373] on span "Save" at bounding box center [409, 370] width 15 height 7
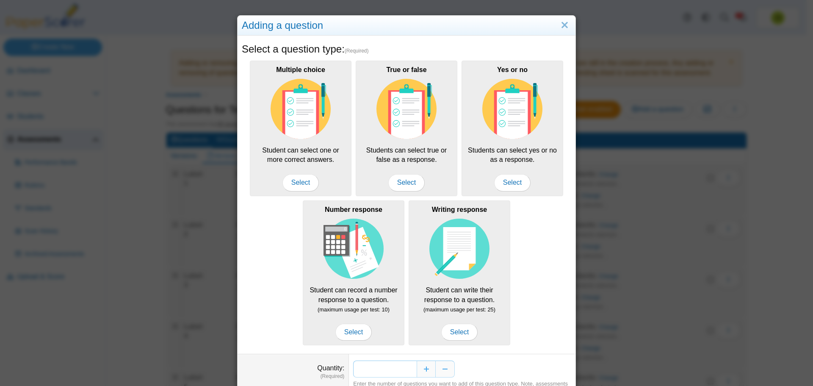
scroll to position [42, 0]
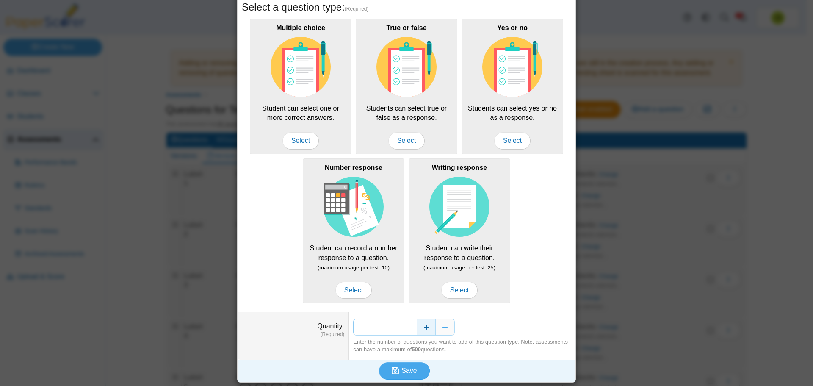
drag, startPoint x: 401, startPoint y: 324, endPoint x: 410, endPoint y: 327, distance: 9.0
click at [414, 327] on div "*" at bounding box center [462, 327] width 218 height 17
type input "**"
click at [407, 367] on span "Save" at bounding box center [409, 370] width 15 height 7
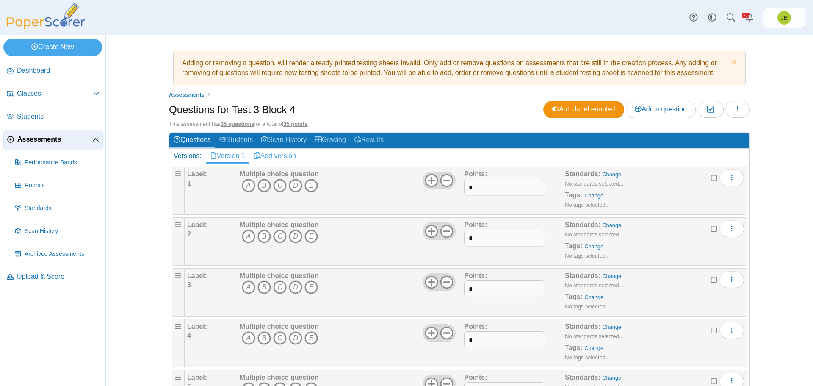
click at [277, 155] on link "Add version" at bounding box center [274, 156] width 51 height 14
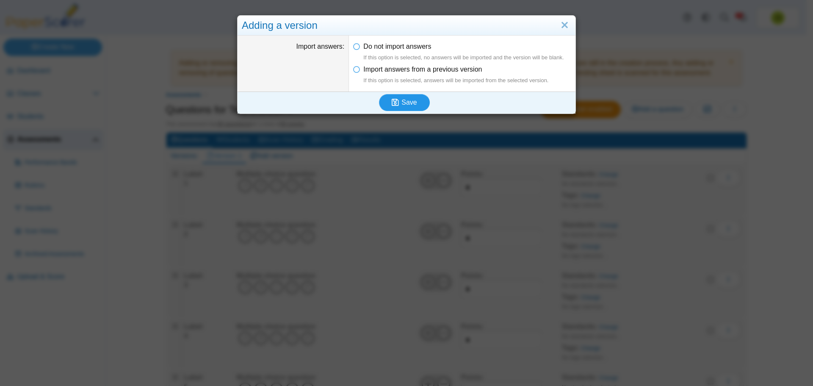
click at [402, 104] on span "Save" at bounding box center [409, 102] width 15 height 7
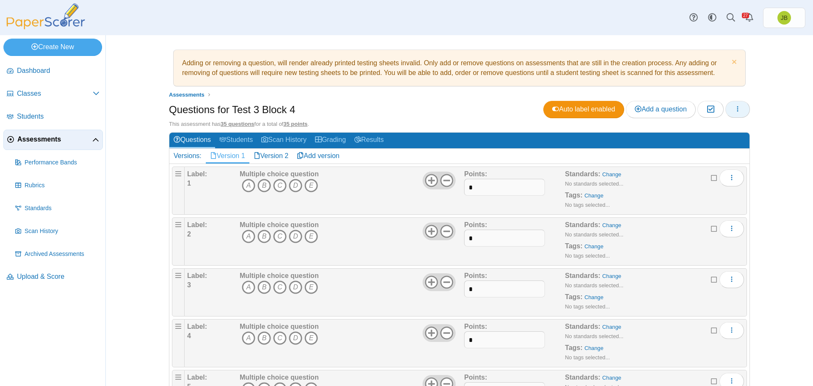
click at [737, 110] on icon "button" at bounding box center [737, 108] width 7 height 7
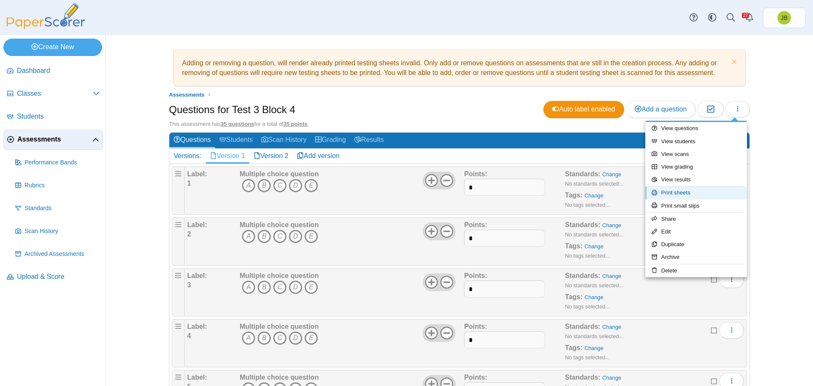
click at [673, 196] on link "Print sheets" at bounding box center [696, 192] width 102 height 13
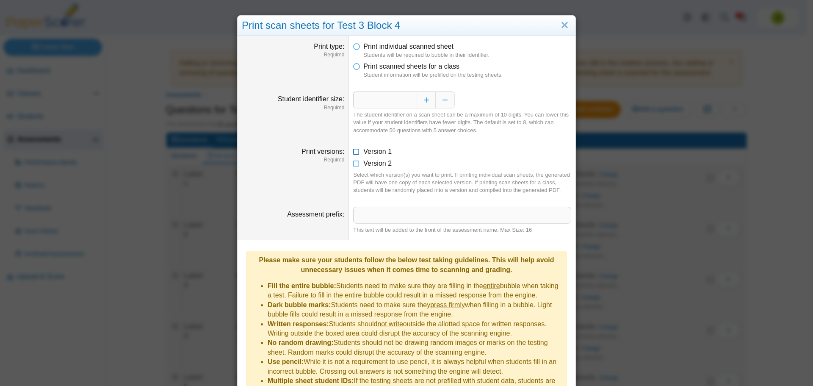
click at [354, 152] on icon at bounding box center [356, 150] width 7 height 6
click at [356, 68] on icon at bounding box center [356, 65] width 7 height 6
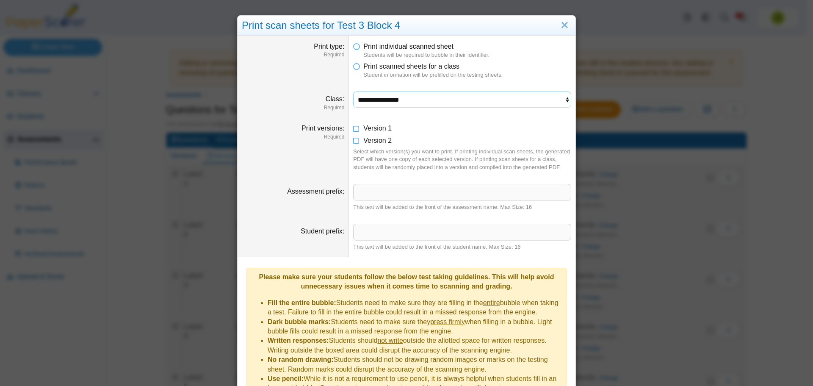
click at [376, 105] on select "**********" at bounding box center [462, 99] width 218 height 16
select select "**********"
click at [353, 91] on select "**********" at bounding box center [462, 99] width 218 height 16
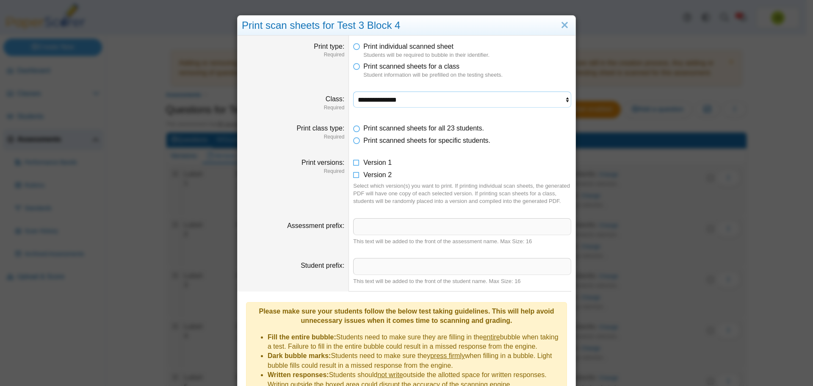
click at [407, 102] on select "**********" at bounding box center [462, 99] width 218 height 16
click at [357, 140] on icon at bounding box center [356, 139] width 7 height 6
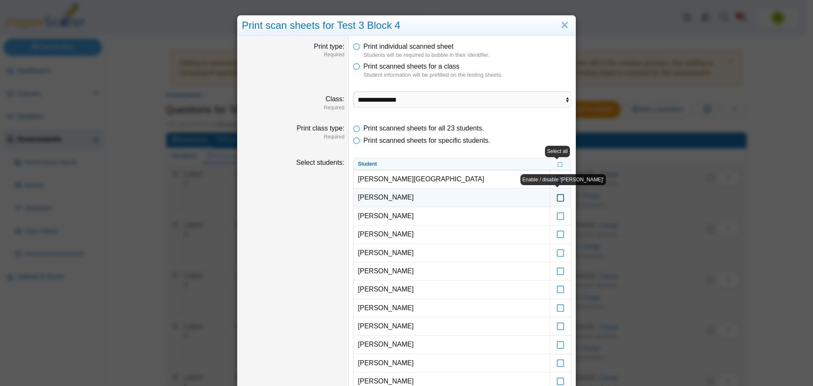
click at [558, 197] on icon at bounding box center [561, 194] width 8 height 8
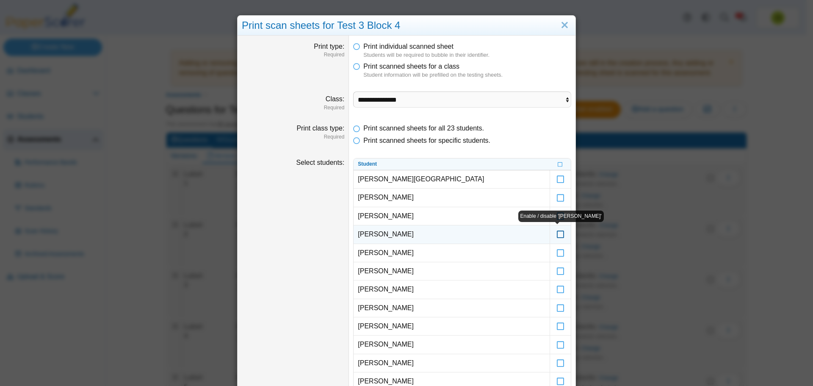
click at [558, 231] on icon at bounding box center [561, 231] width 8 height 8
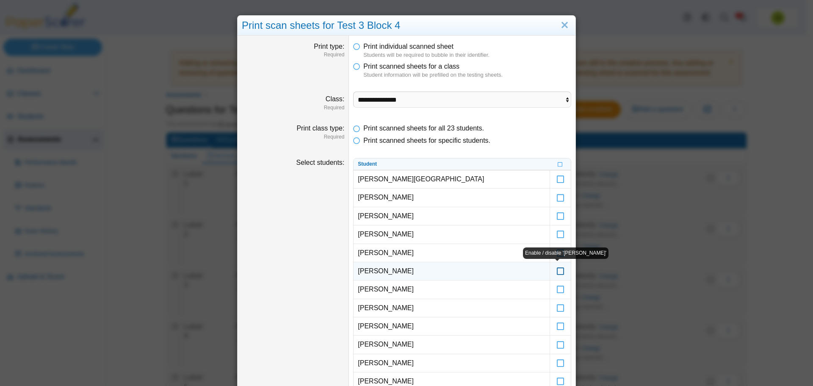
click at [557, 271] on icon at bounding box center [561, 267] width 8 height 8
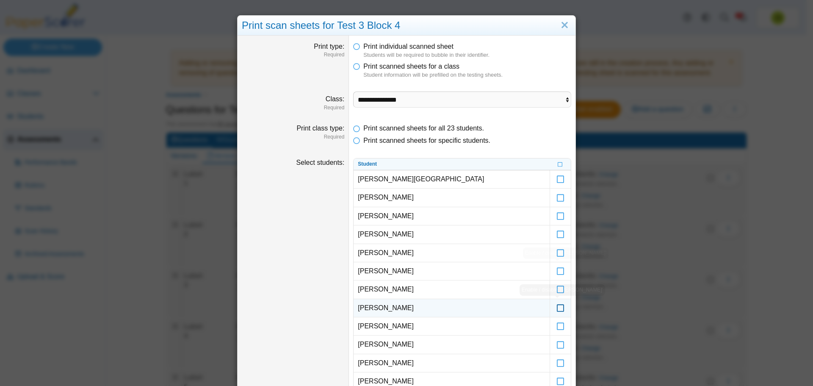
click at [557, 307] on icon at bounding box center [561, 304] width 8 height 8
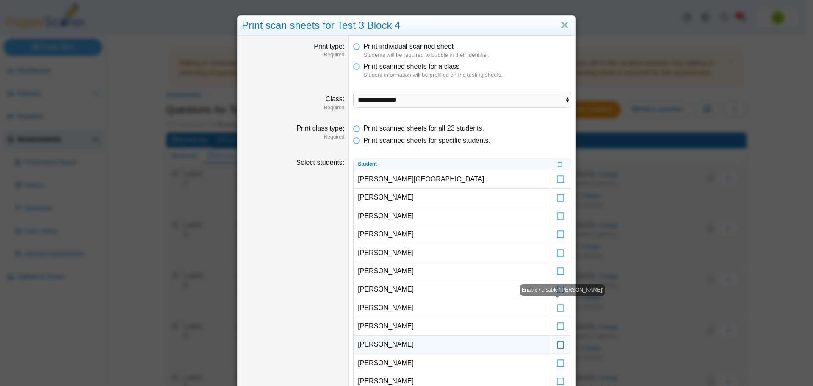
click at [558, 344] on icon at bounding box center [561, 341] width 8 height 8
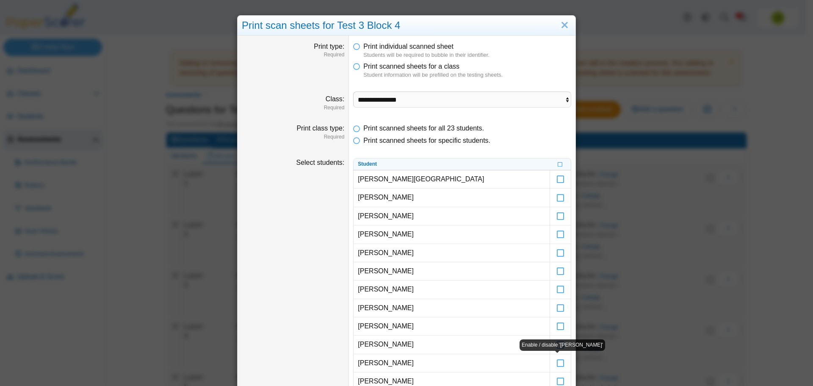
scroll to position [85, 0]
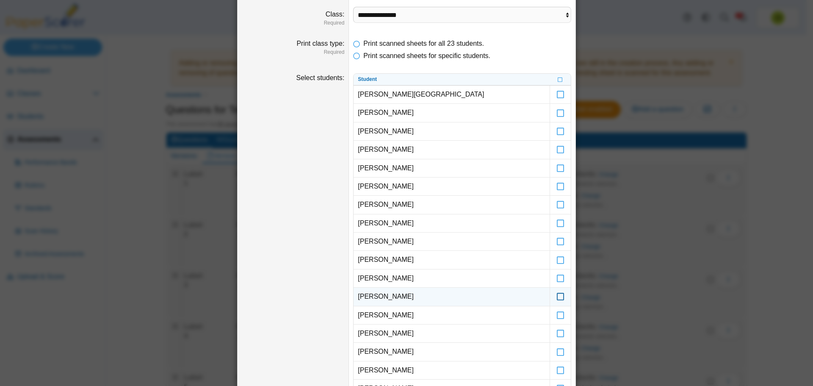
click at [559, 296] on icon at bounding box center [561, 293] width 8 height 8
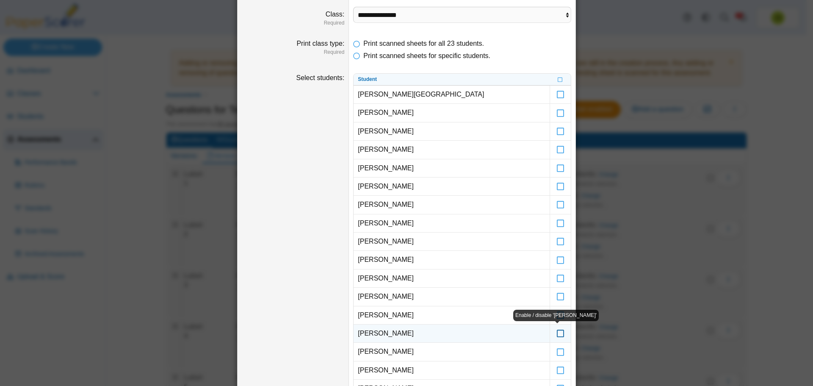
click at [558, 333] on icon at bounding box center [561, 330] width 8 height 8
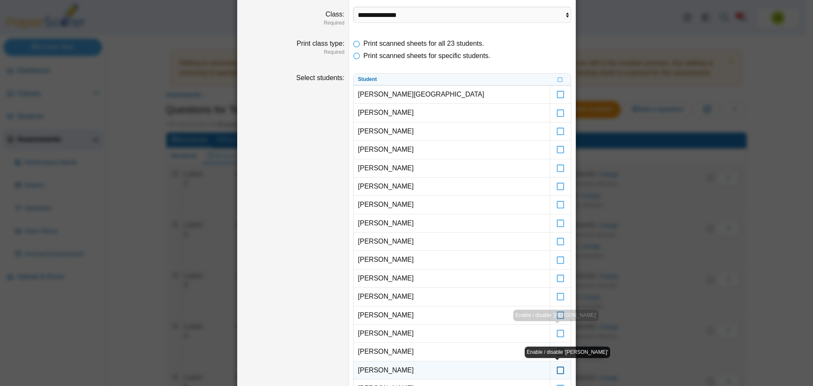
click at [560, 369] on icon at bounding box center [561, 367] width 8 height 8
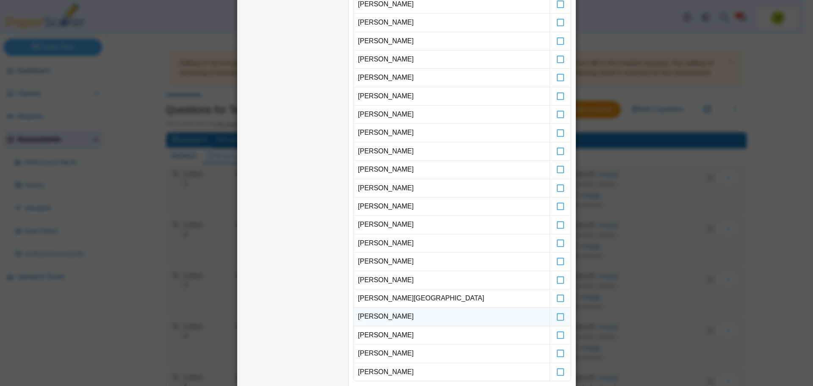
scroll to position [254, 0]
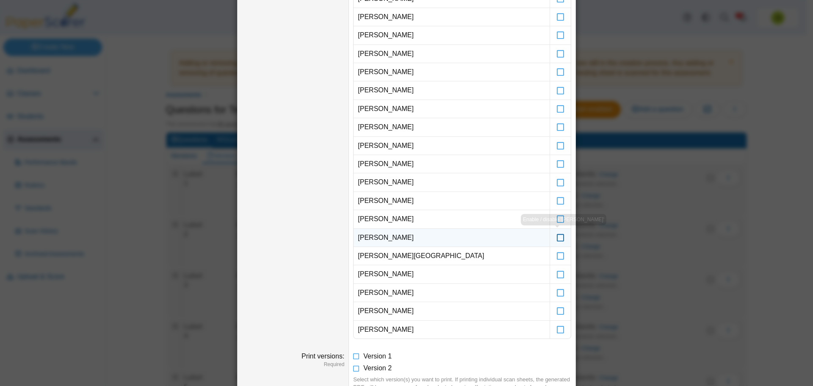
click at [557, 238] on icon at bounding box center [561, 234] width 8 height 8
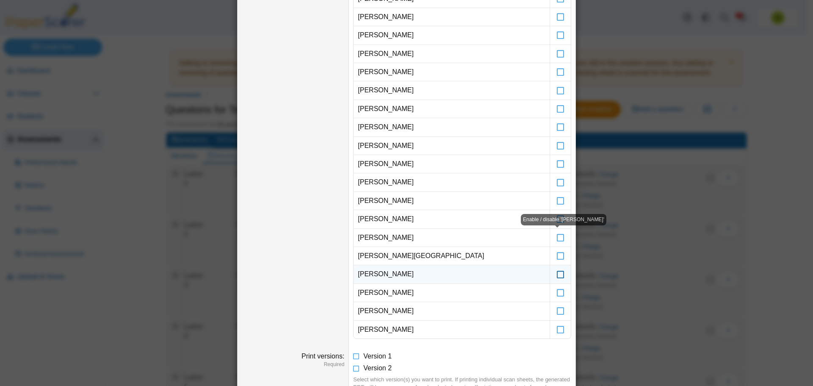
click at [557, 274] on icon at bounding box center [561, 270] width 8 height 8
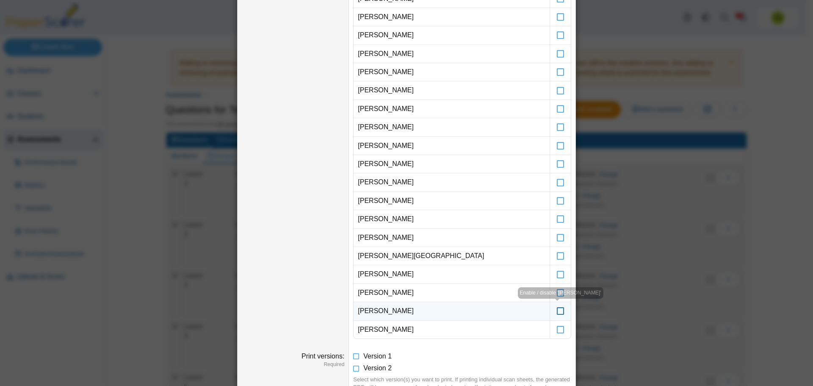
click at [557, 309] on icon at bounding box center [561, 307] width 8 height 8
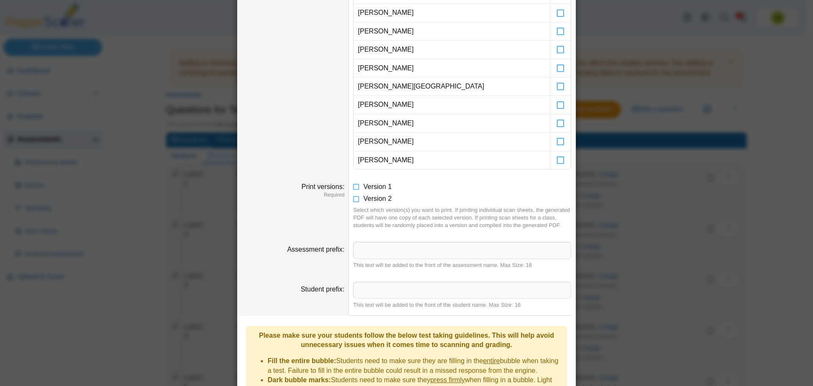
scroll to position [553, 0]
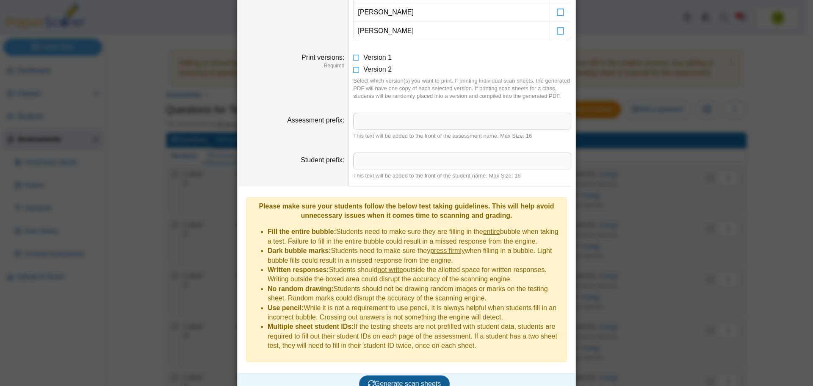
click at [407, 380] on span "Generate scan sheets" at bounding box center [404, 383] width 73 height 7
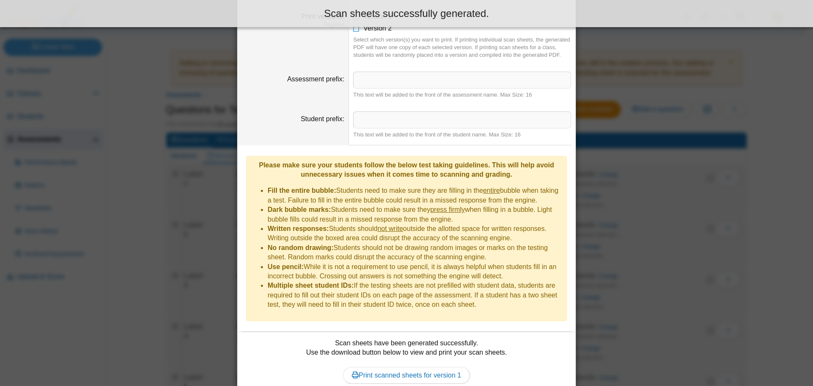
scroll to position [621, 0]
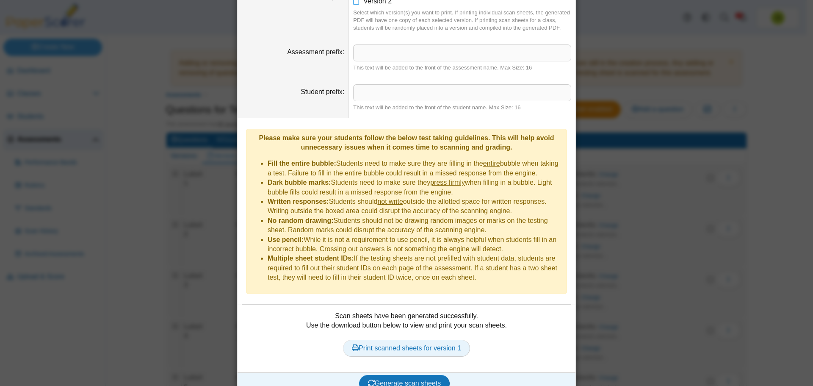
click at [420, 340] on link "Print scanned sheets for version 1" at bounding box center [406, 348] width 127 height 17
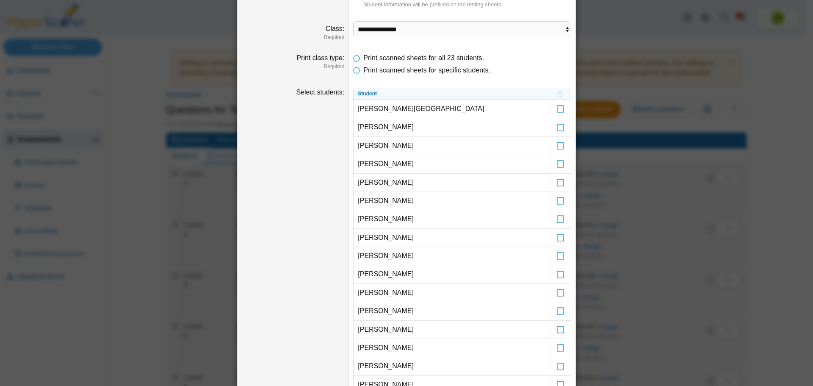
scroll to position [282, 0]
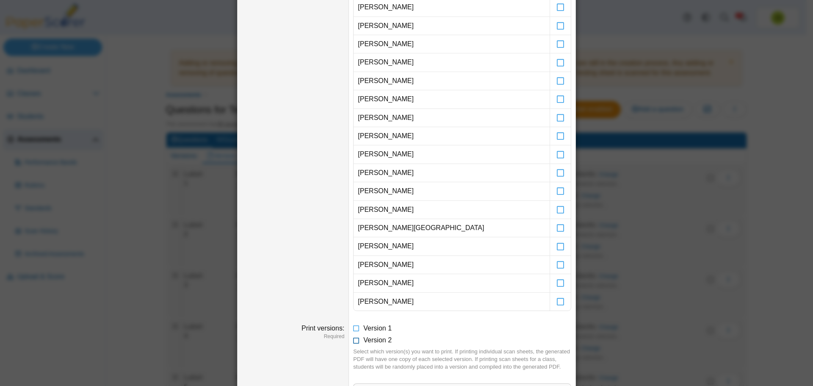
click at [356, 341] on icon at bounding box center [356, 338] width 7 height 6
click at [355, 330] on icon at bounding box center [356, 327] width 7 height 6
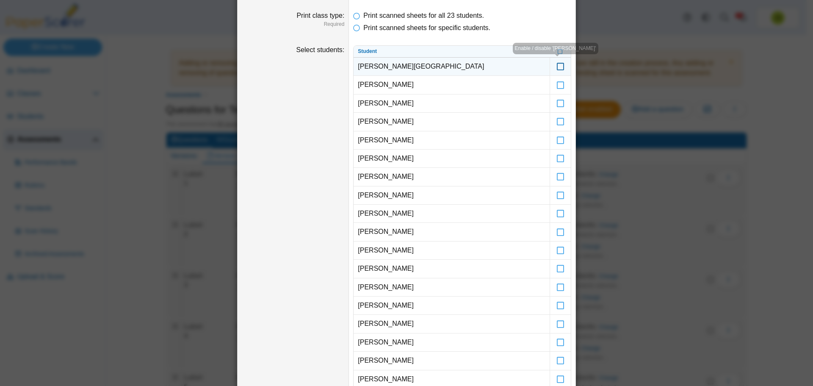
click at [557, 66] on icon at bounding box center [561, 63] width 8 height 8
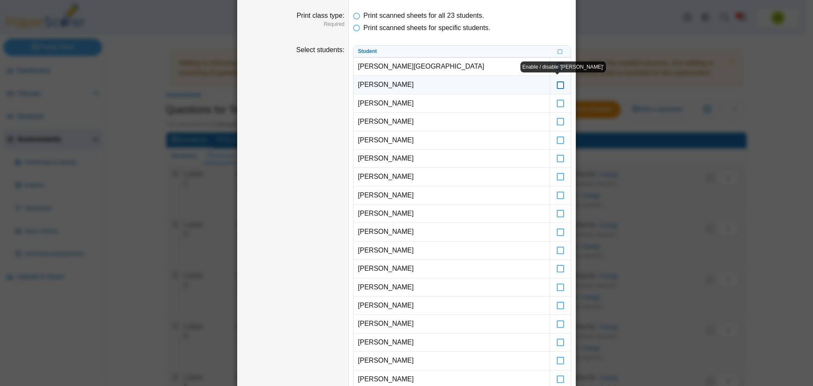
click at [557, 85] on icon at bounding box center [561, 81] width 8 height 8
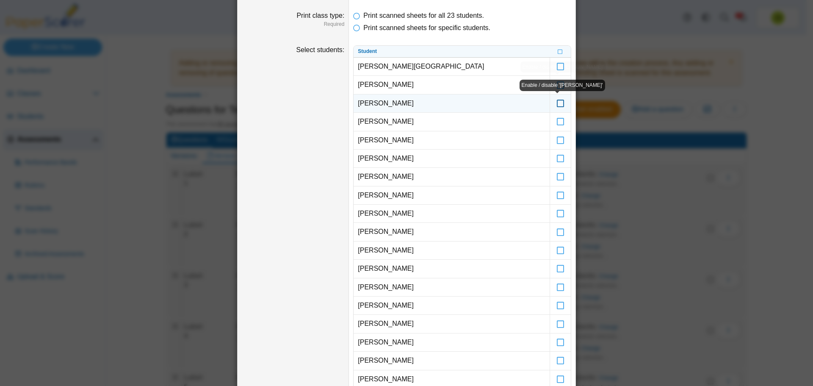
click at [557, 103] on icon at bounding box center [561, 100] width 8 height 8
click at [557, 119] on icon at bounding box center [561, 118] width 8 height 8
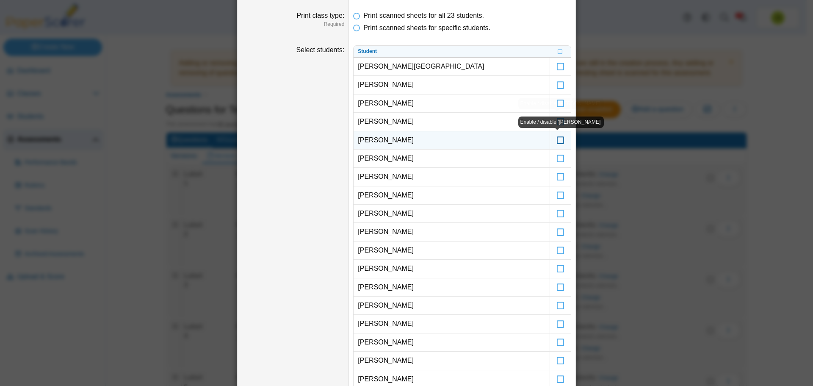
click at [557, 139] on icon at bounding box center [561, 137] width 8 height 8
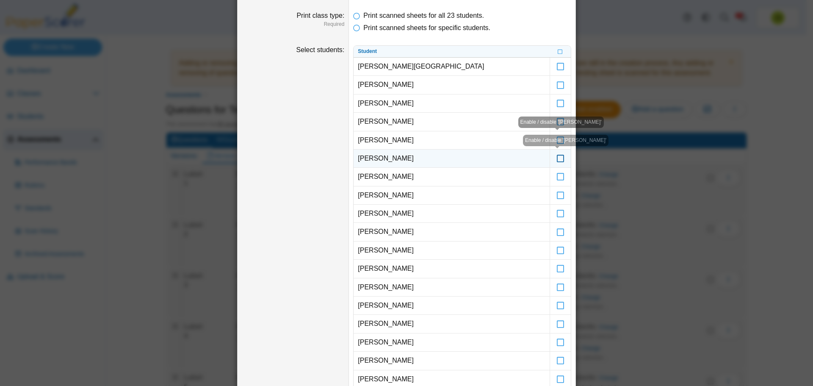
click at [557, 158] on icon at bounding box center [561, 155] width 8 height 8
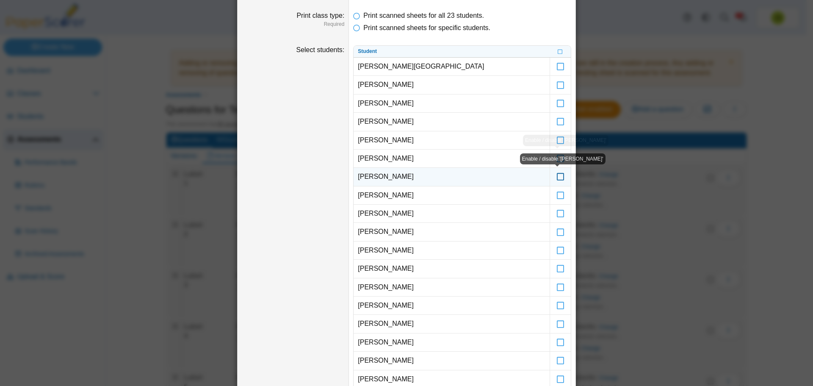
click at [557, 176] on icon at bounding box center [561, 173] width 8 height 8
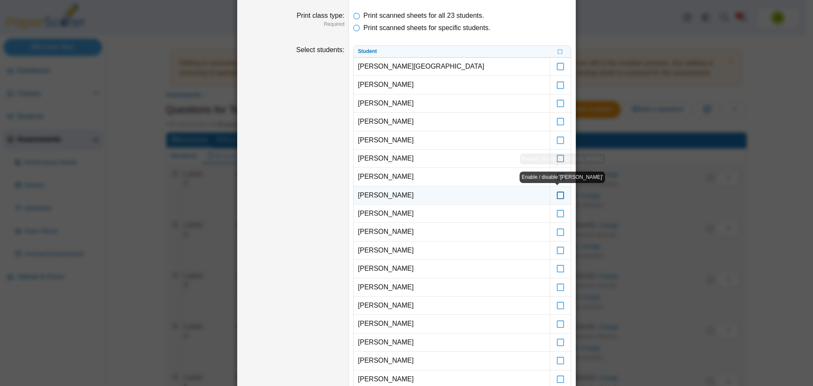
click at [557, 195] on icon at bounding box center [561, 192] width 8 height 8
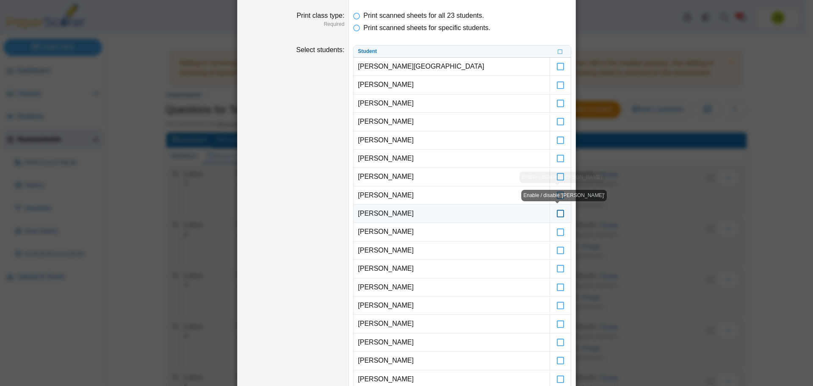
click at [557, 212] on icon at bounding box center [561, 210] width 8 height 8
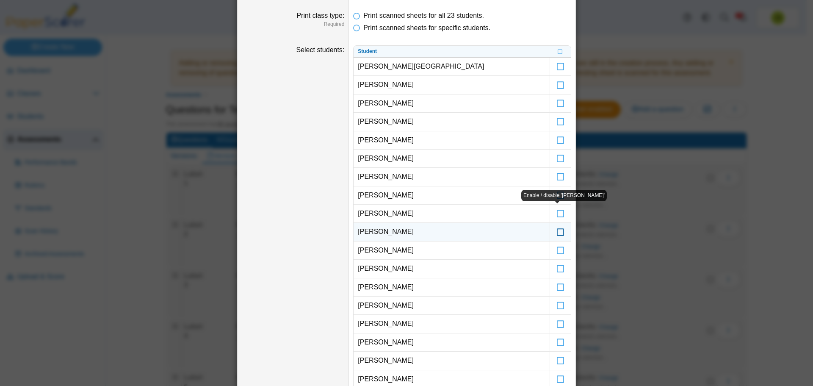
click at [557, 232] on icon at bounding box center [561, 228] width 8 height 8
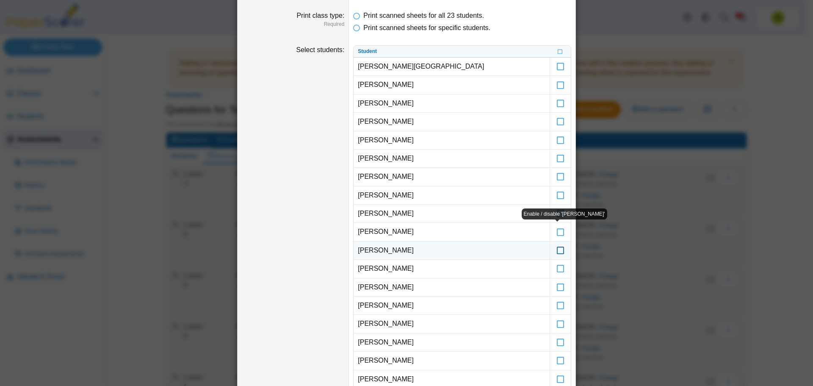
click at [557, 247] on icon at bounding box center [561, 247] width 8 height 8
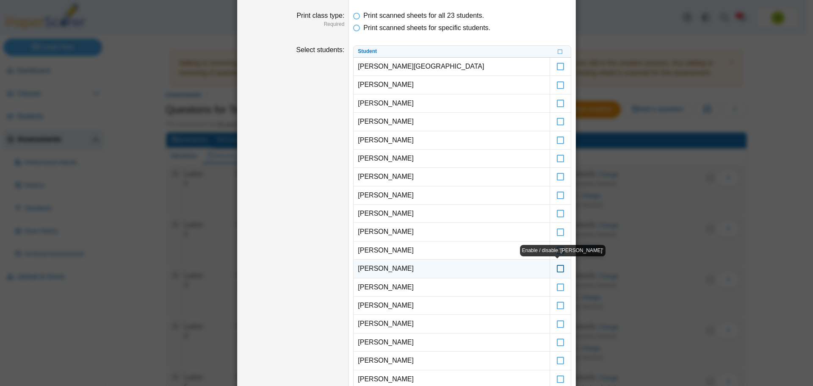
click at [557, 267] on icon at bounding box center [561, 265] width 8 height 8
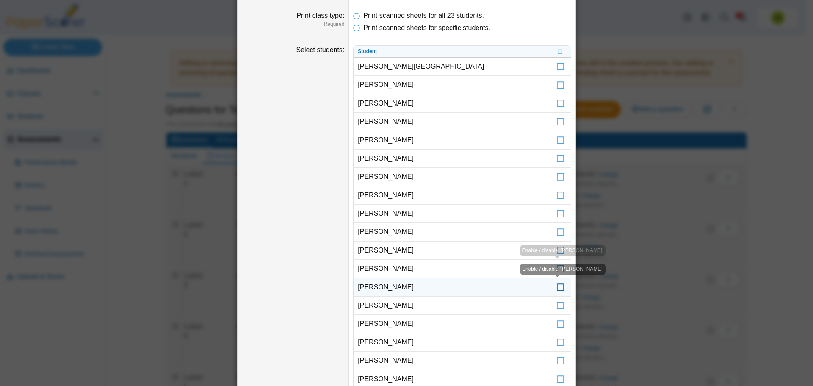
click at [557, 286] on icon at bounding box center [561, 284] width 8 height 8
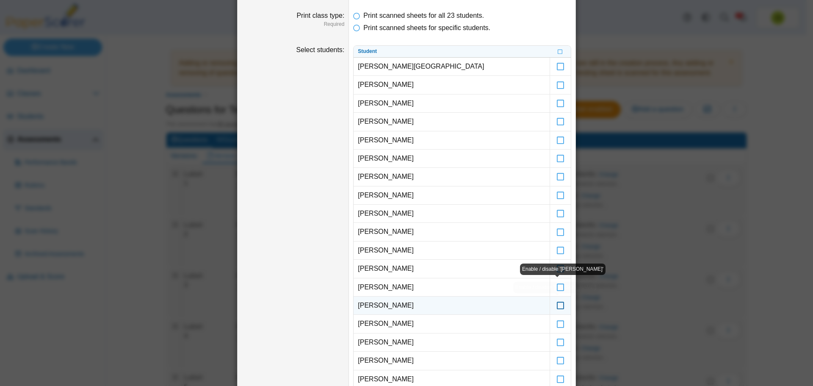
click at [557, 305] on icon at bounding box center [561, 302] width 8 height 8
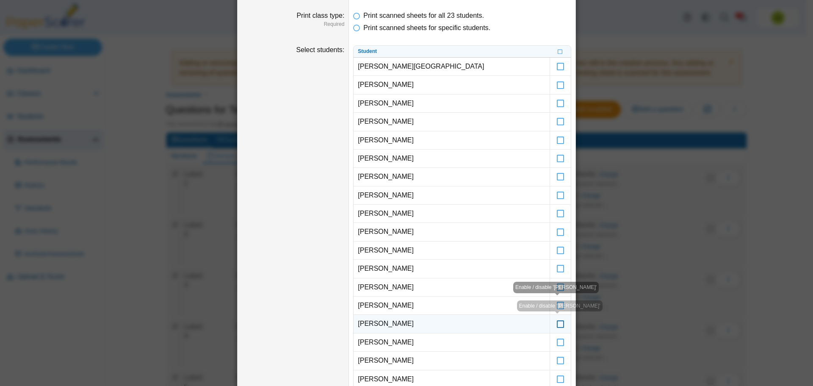
click at [557, 322] on icon at bounding box center [561, 320] width 8 height 8
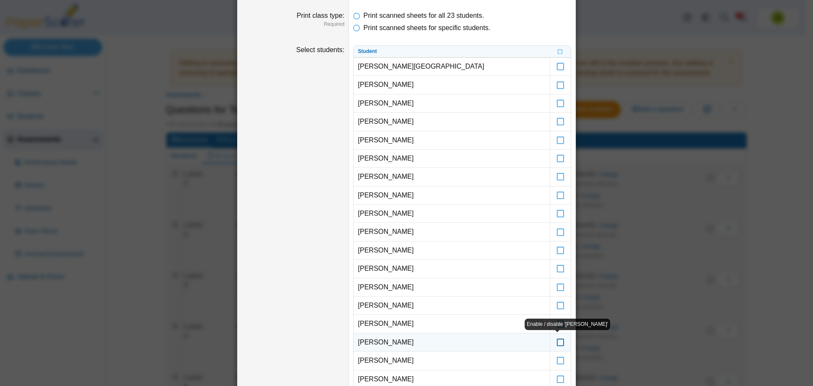
drag, startPoint x: 557, startPoint y: 342, endPoint x: 557, endPoint y: 349, distance: 6.8
click at [557, 342] on icon at bounding box center [561, 339] width 8 height 8
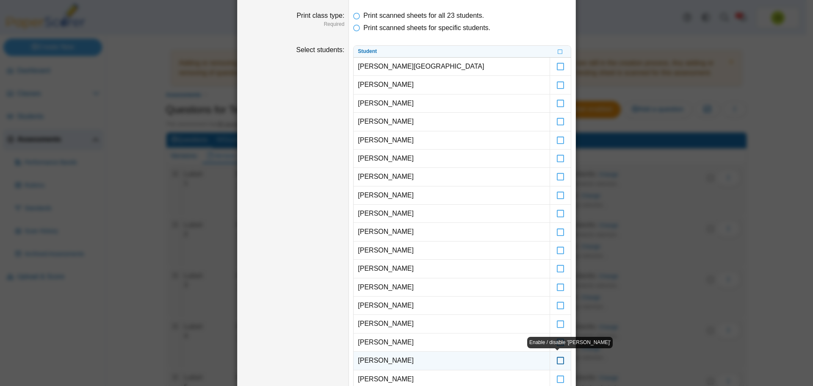
click at [557, 359] on icon at bounding box center [561, 357] width 8 height 8
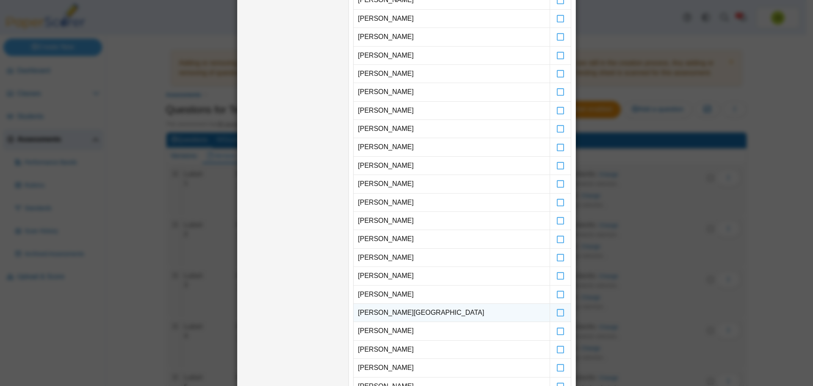
scroll to position [282, 0]
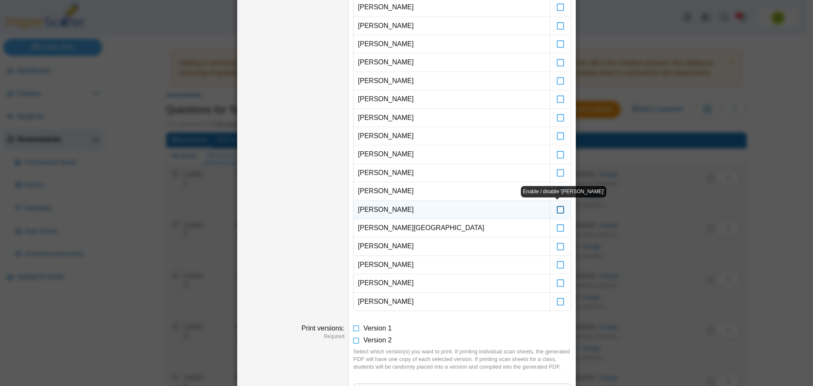
click at [557, 208] on icon at bounding box center [561, 206] width 8 height 8
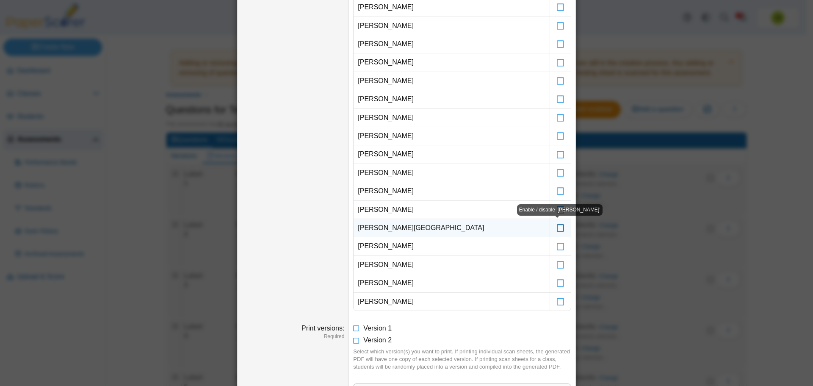
click at [559, 228] on icon at bounding box center [561, 224] width 8 height 8
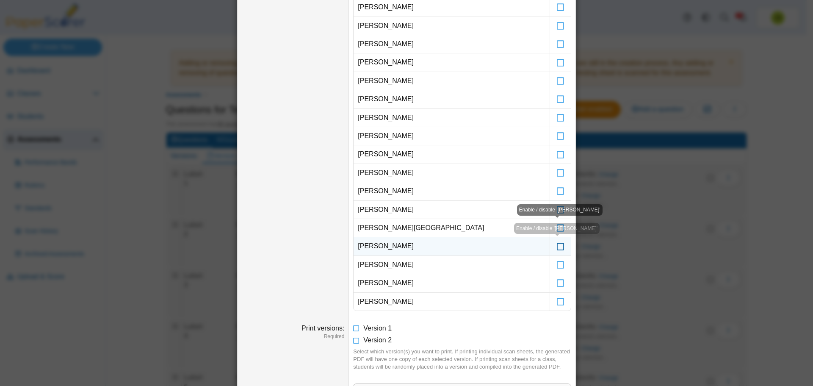
drag, startPoint x: 557, startPoint y: 249, endPoint x: 557, endPoint y: 255, distance: 5.5
click at [557, 246] on icon at bounding box center [561, 242] width 8 height 8
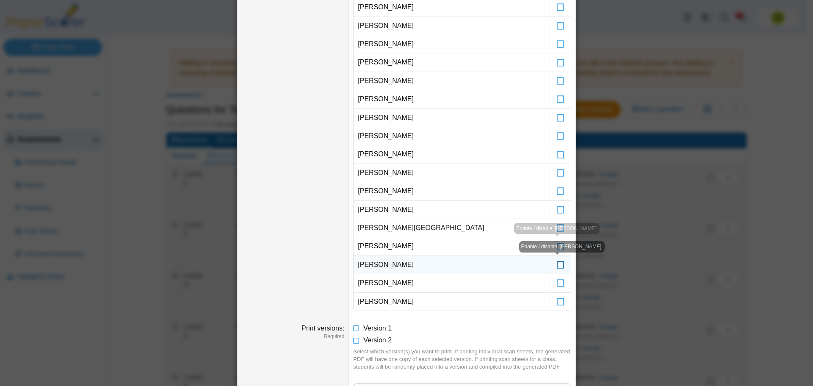
click at [557, 263] on icon at bounding box center [561, 261] width 8 height 8
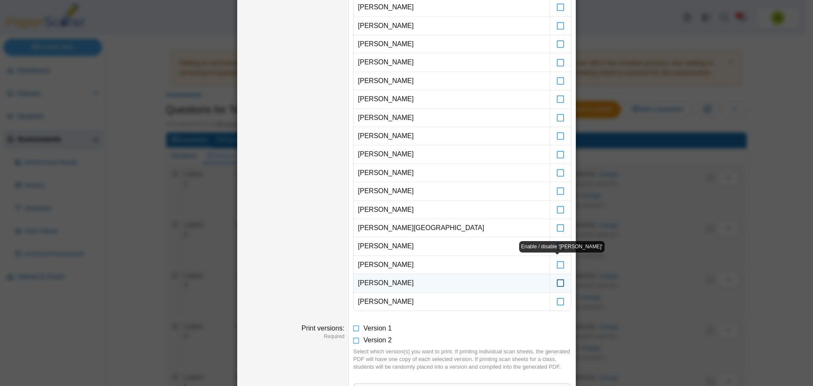
click at [557, 283] on icon at bounding box center [561, 279] width 8 height 8
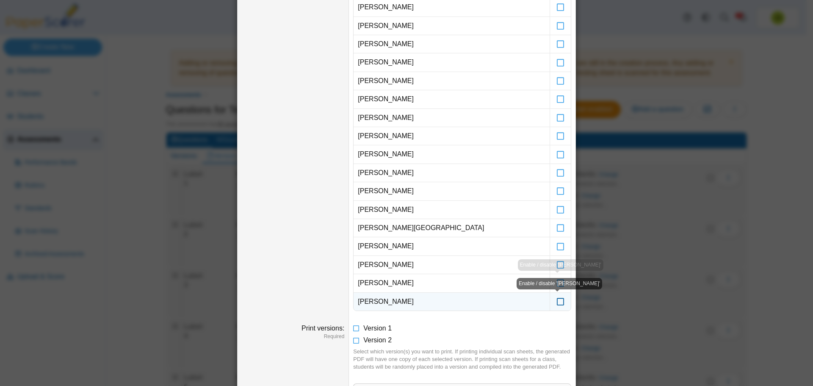
click at [557, 302] on icon at bounding box center [561, 298] width 8 height 8
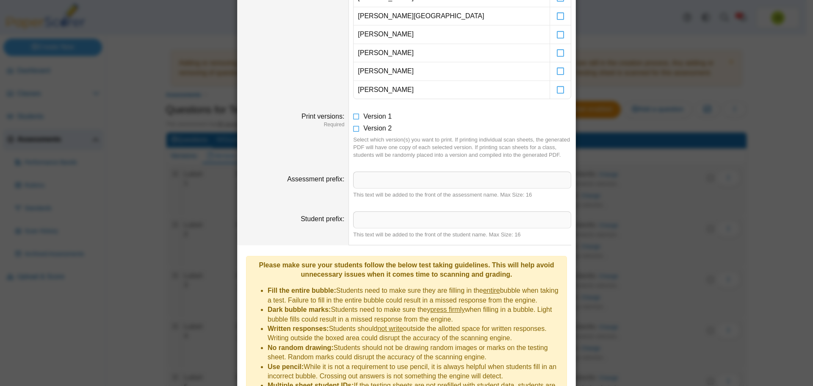
scroll to position [621, 0]
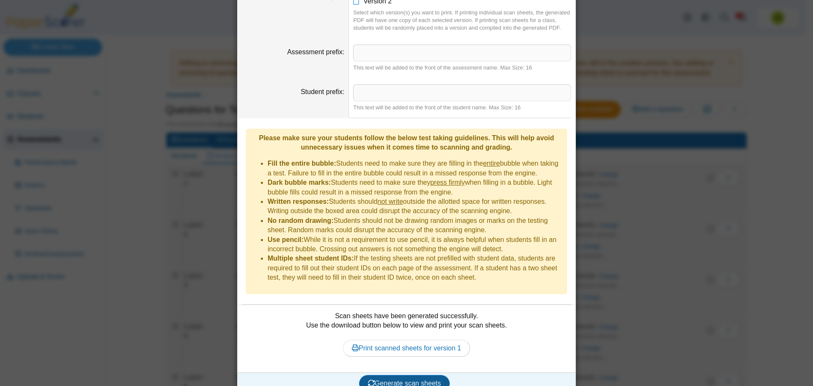
click at [397, 380] on span "Generate scan sheets" at bounding box center [404, 383] width 73 height 7
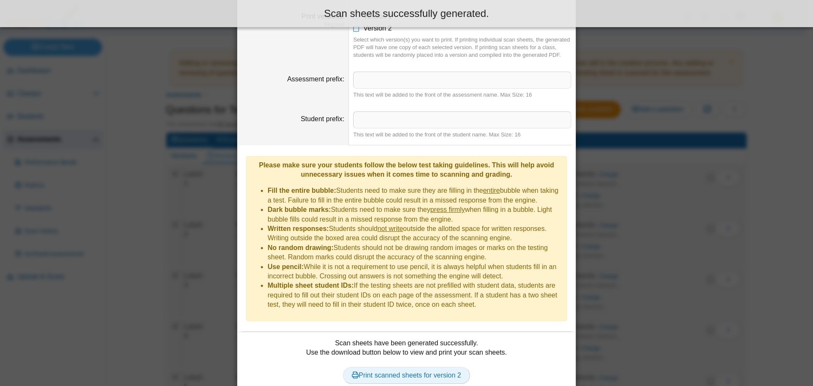
click at [428, 367] on link "Print scanned sheets for version 2" at bounding box center [406, 375] width 127 height 17
